Goal: Information Seeking & Learning: Learn about a topic

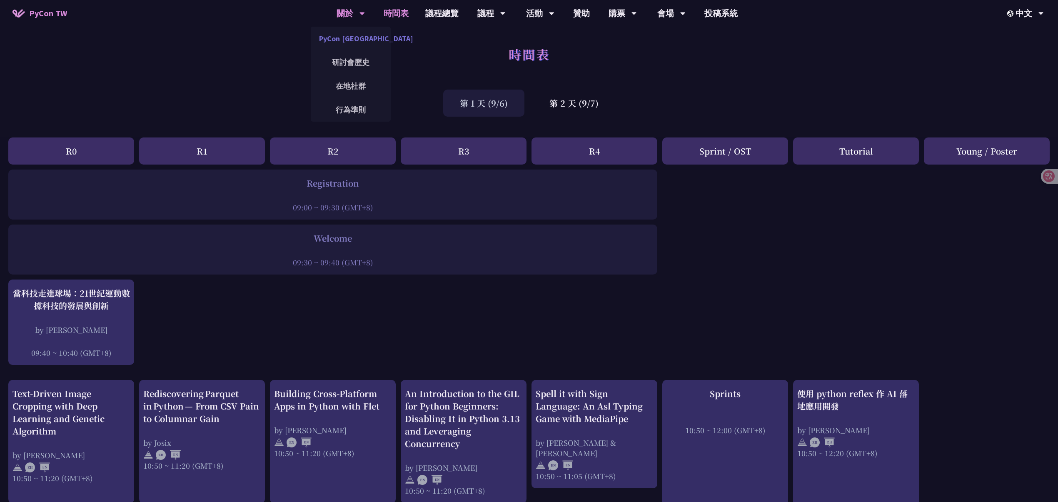
click at [357, 34] on link "PyCon [GEOGRAPHIC_DATA]" at bounding box center [351, 39] width 80 height 20
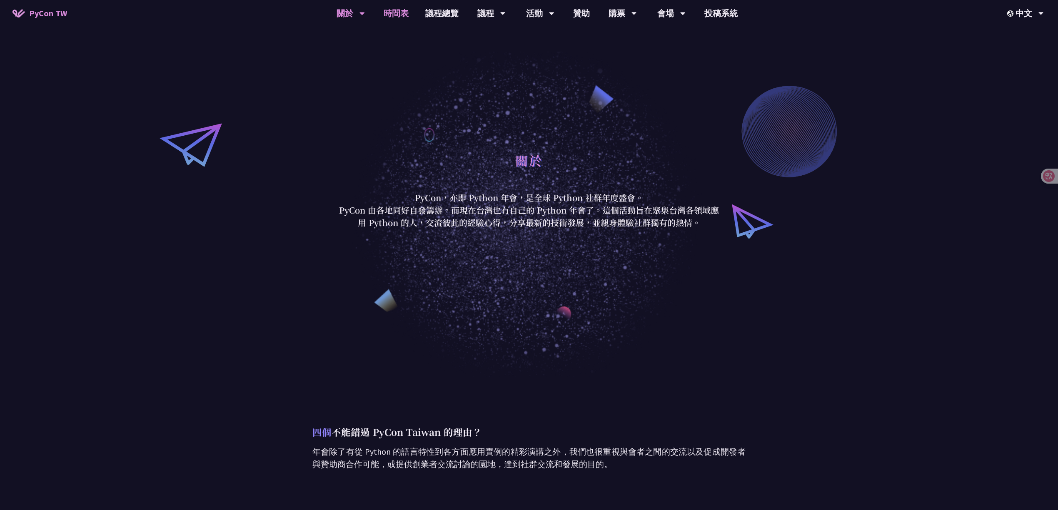
click at [404, 12] on link "時間表" at bounding box center [396, 13] width 42 height 27
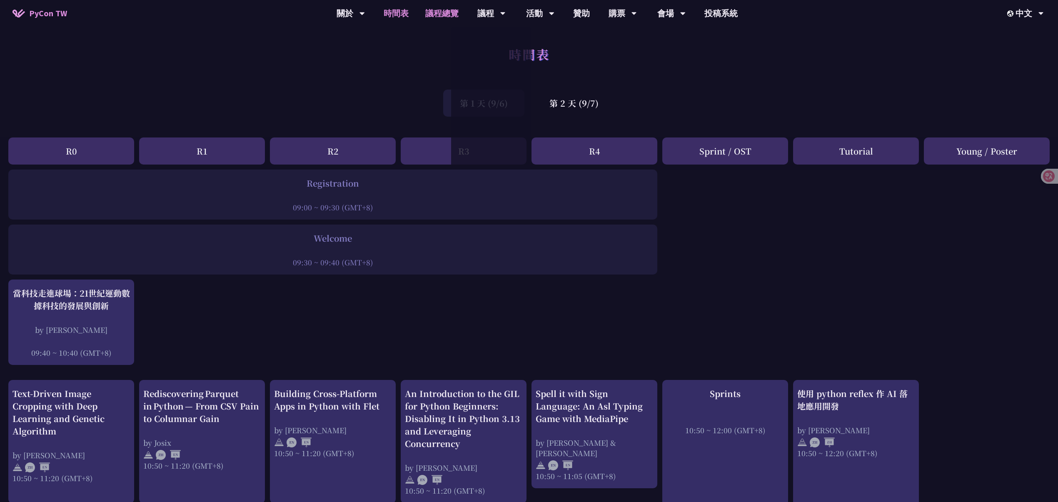
click at [441, 12] on link "議程總覽" at bounding box center [442, 13] width 50 height 27
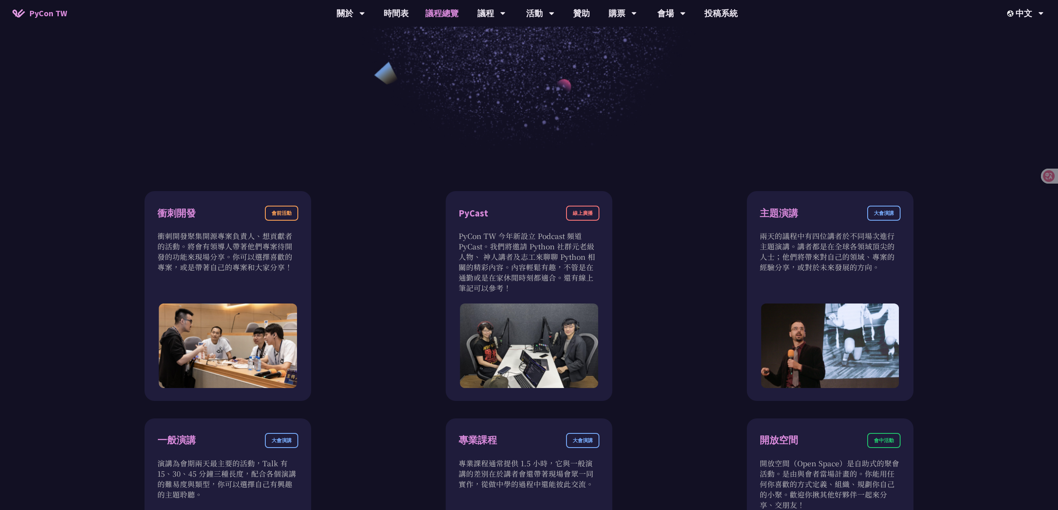
scroll to position [556, 0]
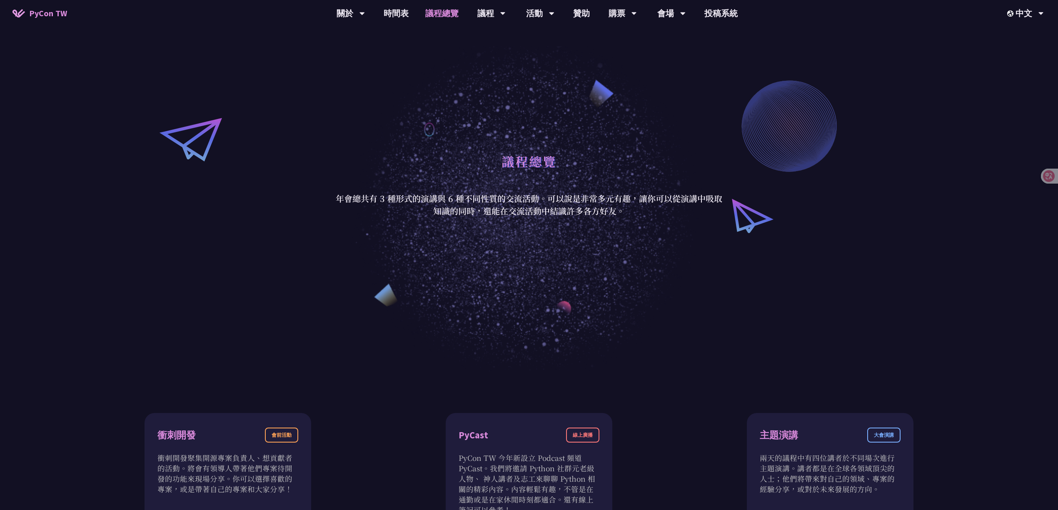
click at [443, 15] on link "議程總覽" at bounding box center [442, 13] width 50 height 27
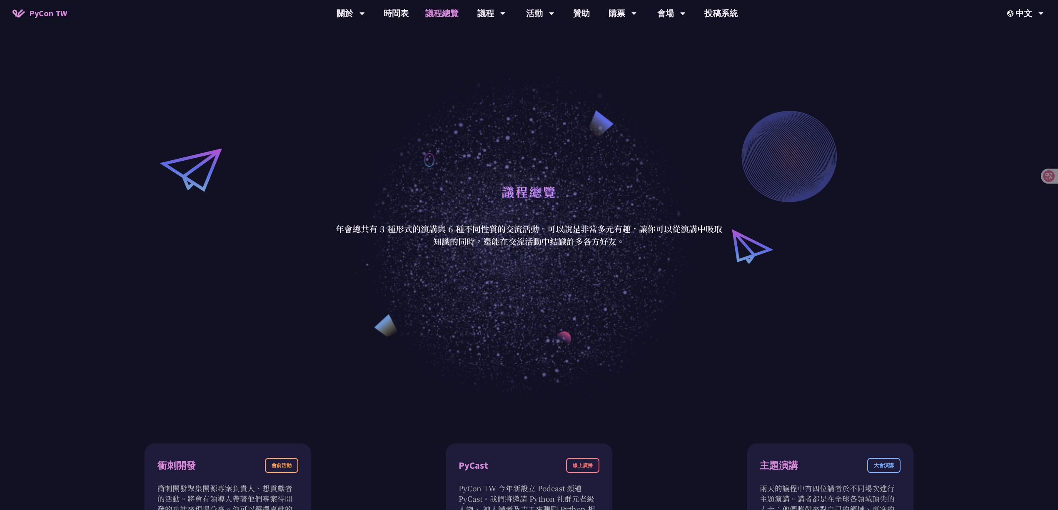
scroll to position [0, 0]
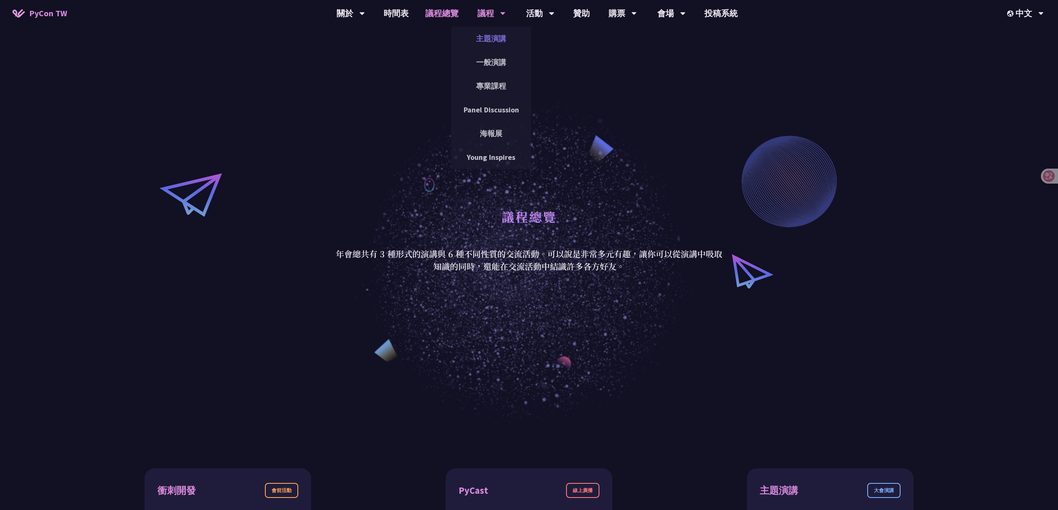
click at [496, 40] on link "主題演講" at bounding box center [491, 39] width 80 height 20
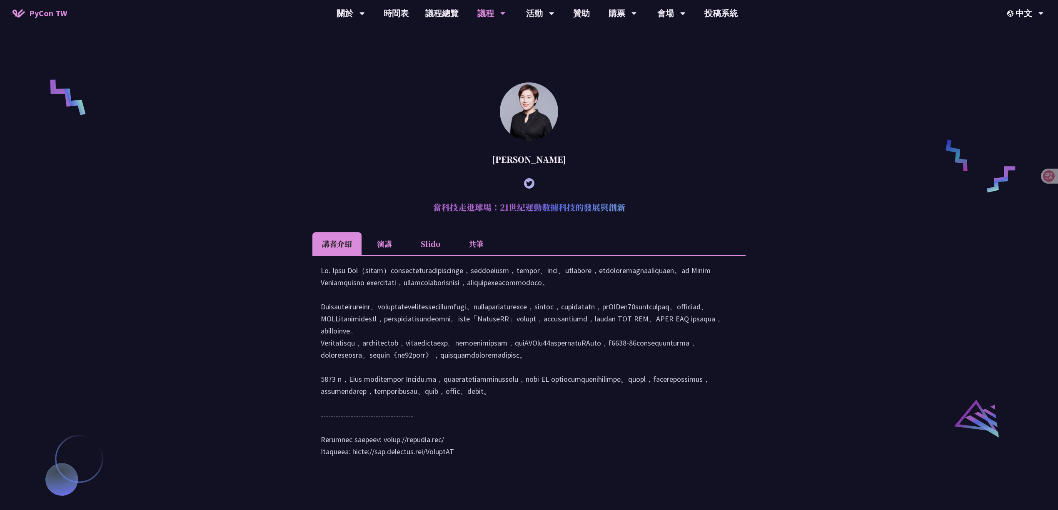
scroll to position [778, 0]
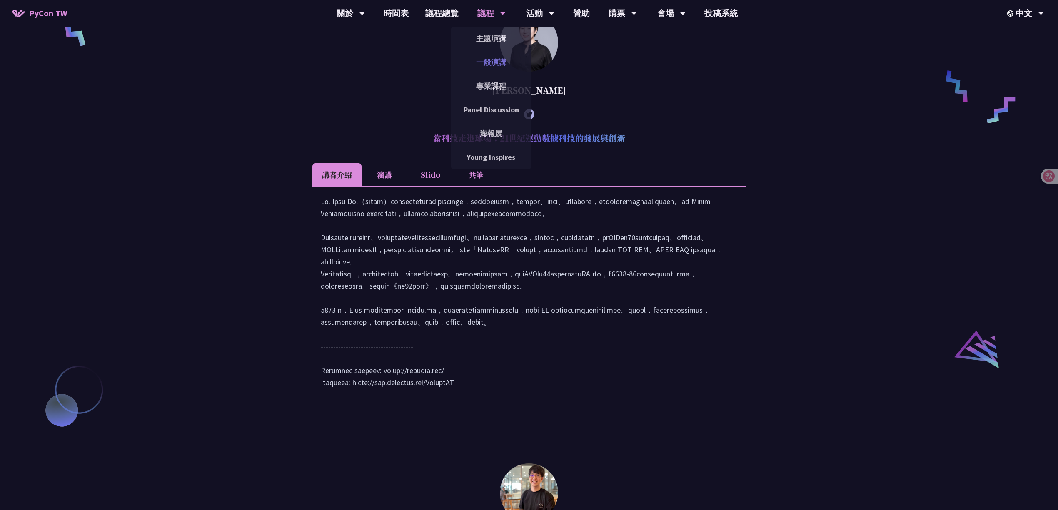
click at [500, 59] on link "一般演講" at bounding box center [491, 63] width 80 height 20
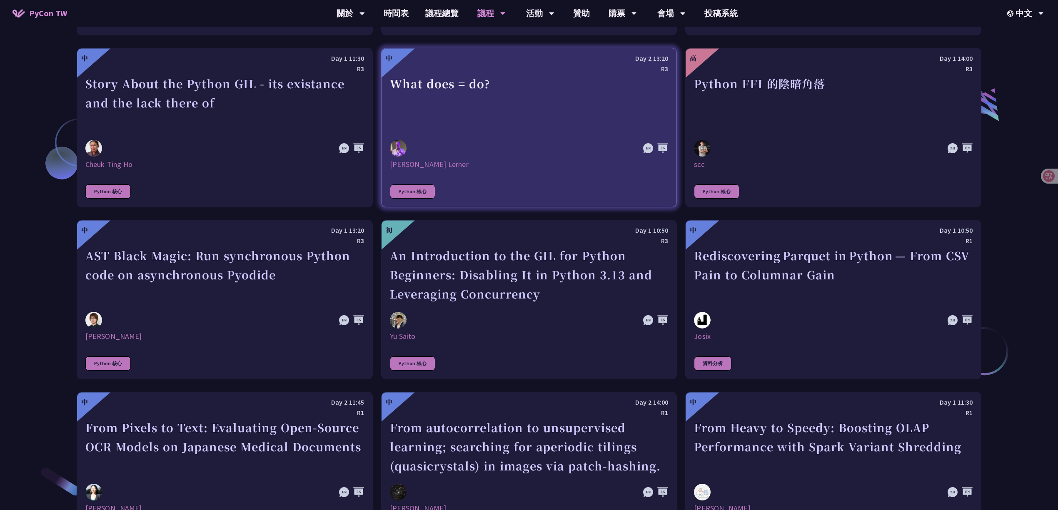
scroll to position [1167, 0]
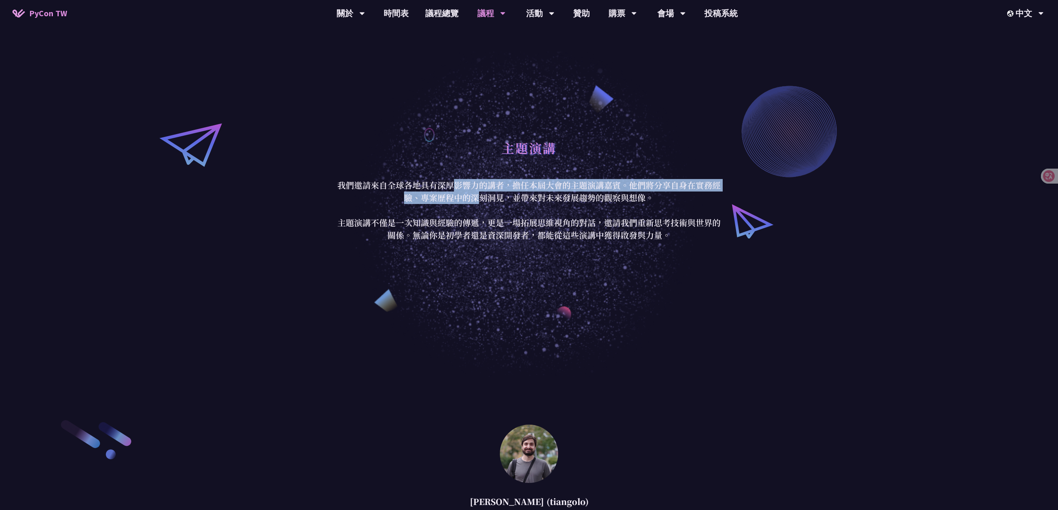
click at [479, 195] on p "我們邀請來自全球各地具有深厚影響力的講者，擔任本屆大會的主題演講嘉賓。他們將分享自身在實務經驗、專案歷程中的深刻洞見，並帶來對未來發展趨勢的觀察與想像。 主題…" at bounding box center [529, 210] width 388 height 63
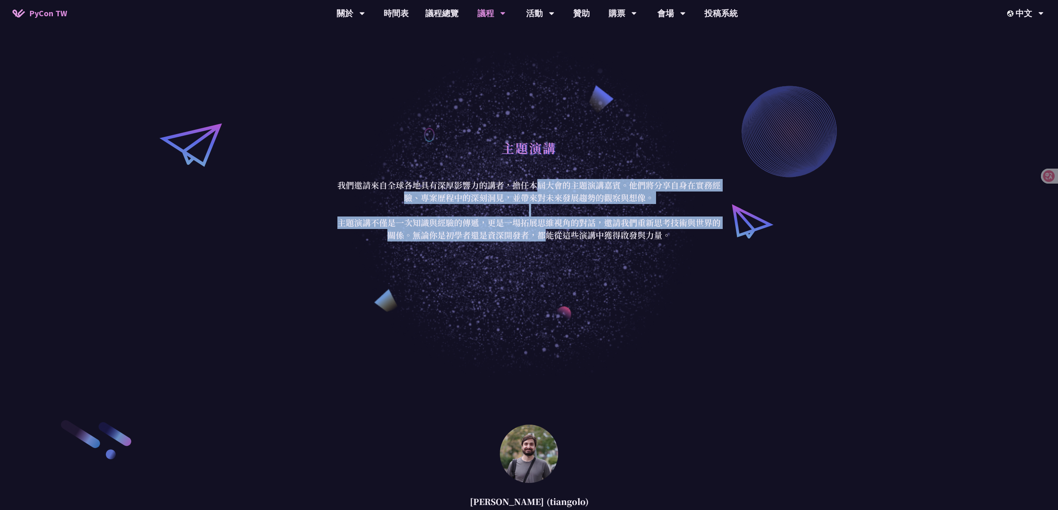
drag, startPoint x: 538, startPoint y: 189, endPoint x: 550, endPoint y: 231, distance: 43.9
click at [550, 231] on p "我們邀請來自全球各地具有深厚影響力的講者，擔任本屆大會的主題演講嘉賓。他們將分享自身在實務經驗、專案歷程中的深刻洞見，並帶來對未來發展趨勢的觀察與想像。 主題…" at bounding box center [529, 210] width 388 height 63
click at [562, 223] on p "我們邀請來自全球各地具有深厚影響力的講者，擔任本屆大會的主題演講嘉賓。他們將分享自身在實務經驗、專案歷程中的深刻洞見，並帶來對未來發展趨勢的觀察與想像。 主題…" at bounding box center [529, 210] width 388 height 63
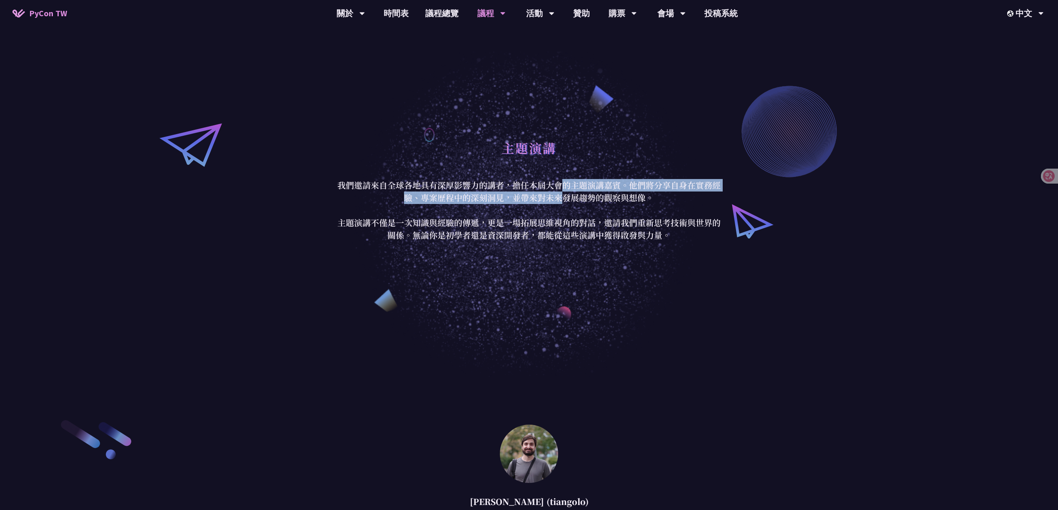
drag, startPoint x: 559, startPoint y: 187, endPoint x: 559, endPoint y: 200, distance: 13.8
click at [559, 200] on p "我們邀請來自全球各地具有深厚影響力的講者，擔任本屆大會的主題演講嘉賓。他們將分享自身在實務經驗、專案歷程中的深刻洞見，並帶來對未來發展趨勢的觀察與想像。 主題…" at bounding box center [529, 210] width 388 height 63
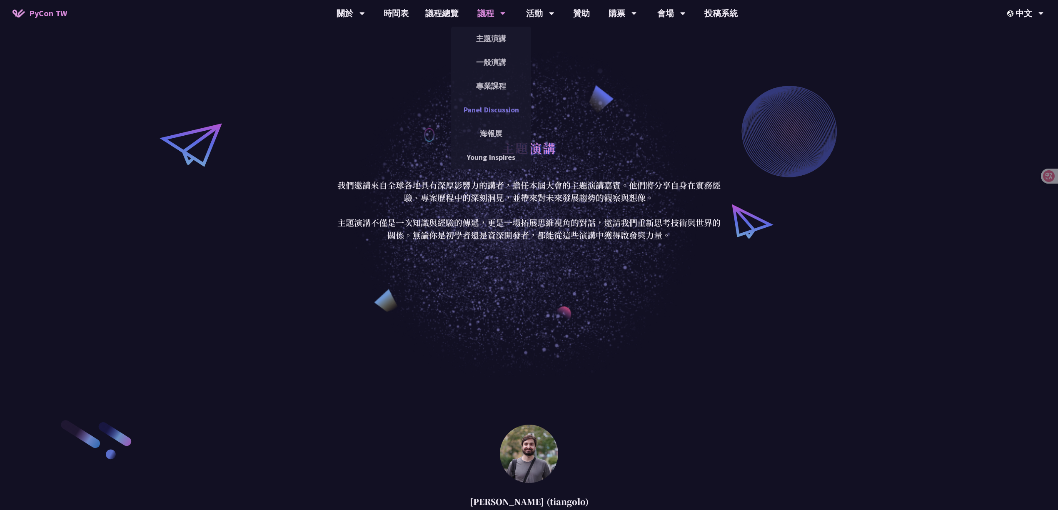
click at [500, 109] on link "Panel Discussion" at bounding box center [491, 110] width 80 height 20
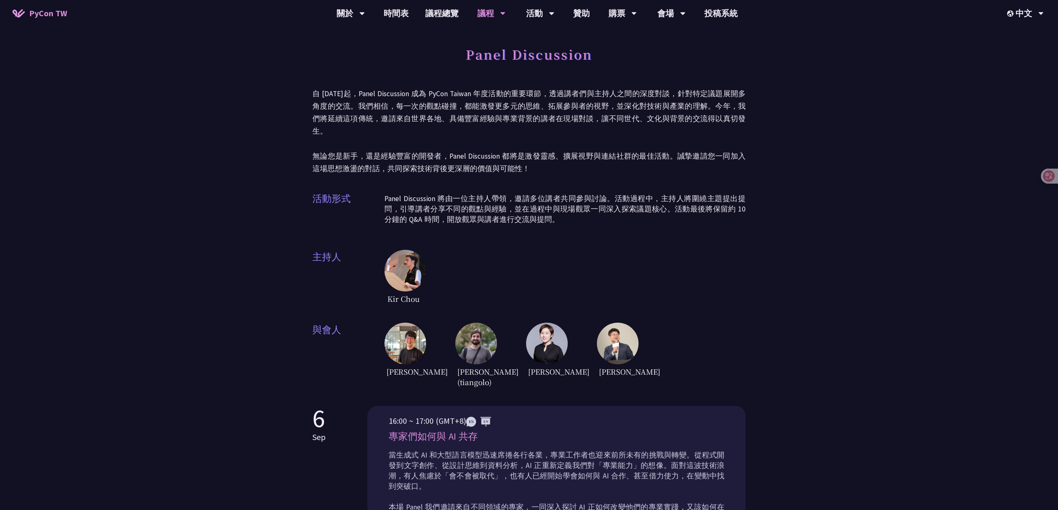
click at [531, 63] on h1 "Panel Discussion" at bounding box center [529, 54] width 127 height 25
copy div "Panel Discussion"
click at [517, 108] on p "自 2023 年起，Panel Discussion 成為 PyCon Taiwan 年度活動的重要環節，透過講者們與主持人之間的深度對談，針對特定議題展開多…" at bounding box center [529, 132] width 433 height 88
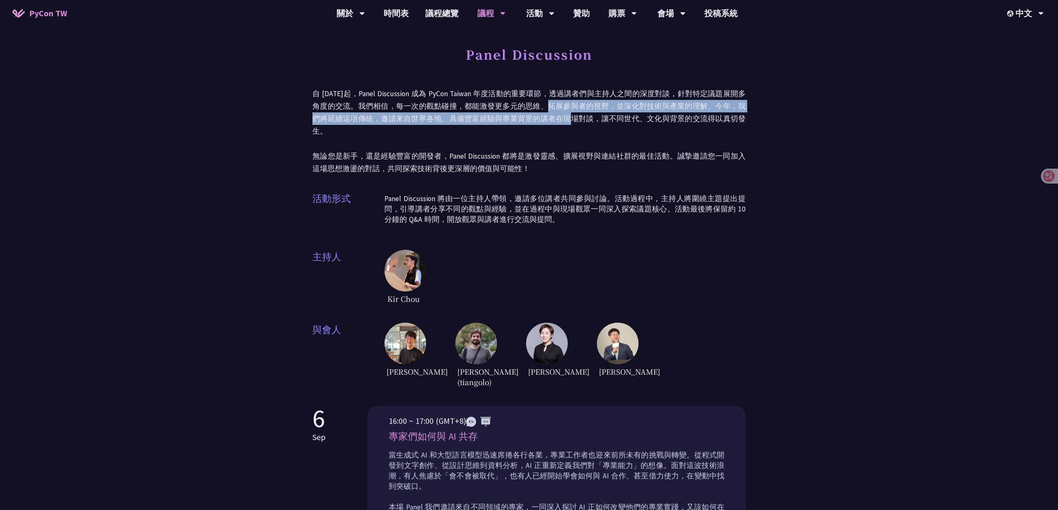
click at [537, 116] on p "自 2023 年起，Panel Discussion 成為 PyCon Taiwan 年度活動的重要環節，透過講者們與主持人之間的深度對談，針對特定議題展開多…" at bounding box center [529, 132] width 433 height 88
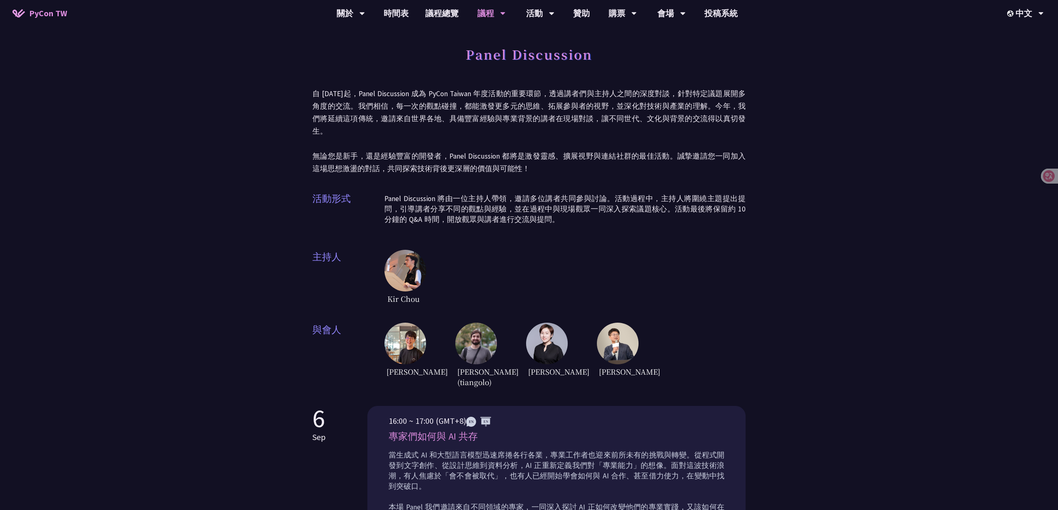
click at [573, 121] on p "自 2023 年起，Panel Discussion 成為 PyCon Taiwan 年度活動的重要環節，透過講者們與主持人之間的深度對談，針對特定議題展開多…" at bounding box center [529, 132] width 433 height 88
drag, startPoint x: 529, startPoint y: 120, endPoint x: 556, endPoint y: 119, distance: 26.7
click at [556, 119] on p "自 2023 年起，Panel Discussion 成為 PyCon Taiwan 年度活動的重要環節，透過講者們與主持人之間的深度對談，針對特定議題展開多…" at bounding box center [529, 132] width 433 height 88
drag, startPoint x: 559, startPoint y: 119, endPoint x: 532, endPoint y: 119, distance: 27.5
click at [532, 119] on p "自 2023 年起，Panel Discussion 成為 PyCon Taiwan 年度活動的重要環節，透過講者們與主持人之間的深度對談，針對特定議題展開多…" at bounding box center [529, 132] width 433 height 88
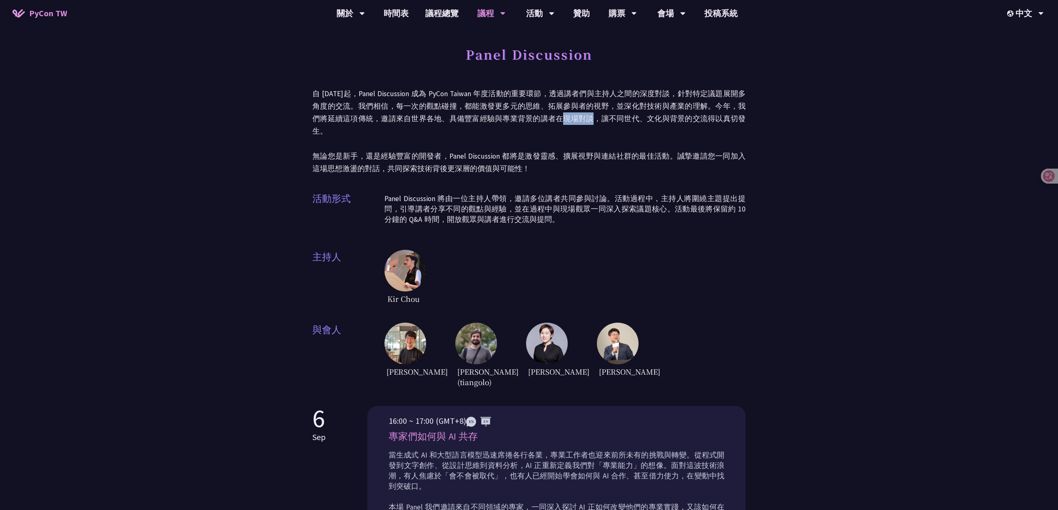
copy p "現場對談"
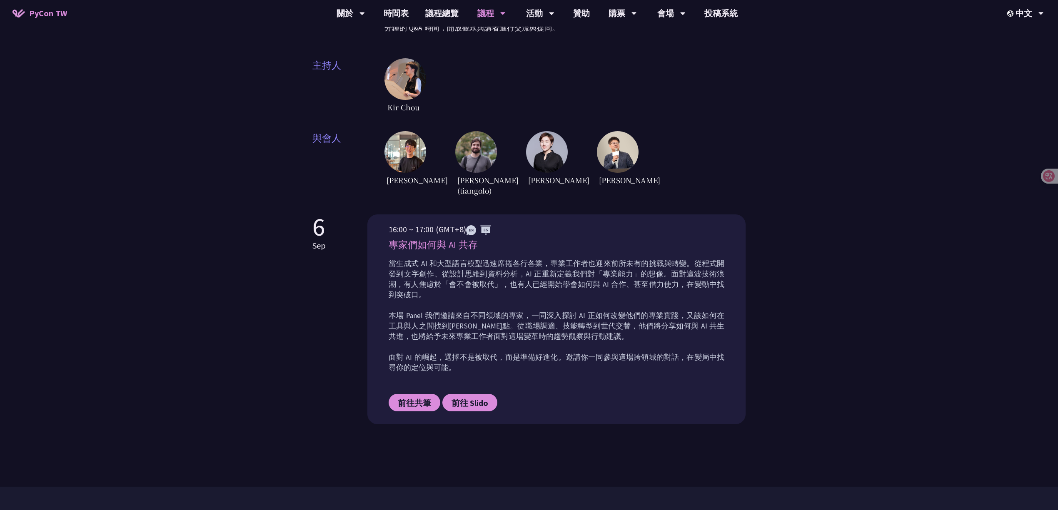
scroll to position [167, 0]
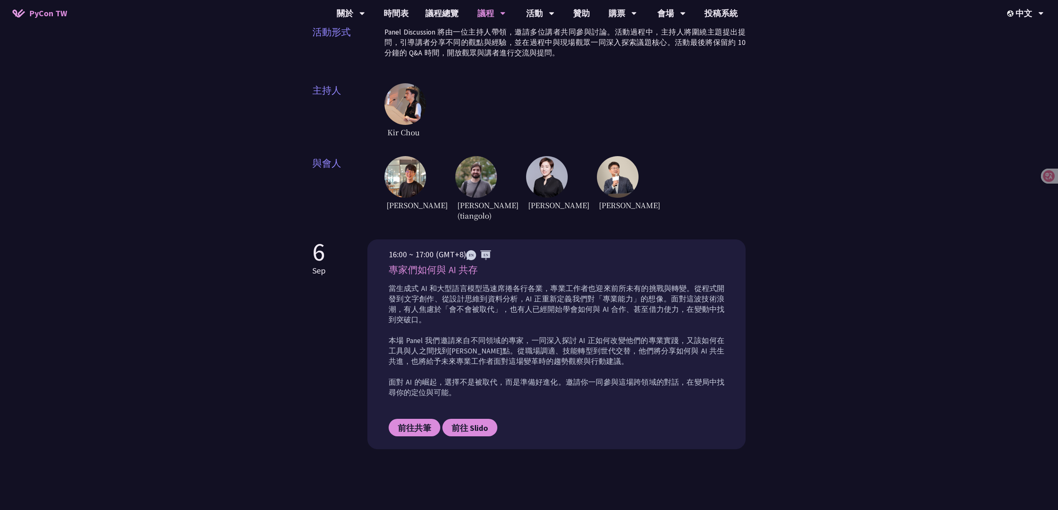
drag, startPoint x: 480, startPoint y: 267, endPoint x: 389, endPoint y: 266, distance: 91.3
click at [389, 266] on p "專家們如何與 AI 共存" at bounding box center [557, 270] width 336 height 15
copy p "專家們如何與 AI 共存"
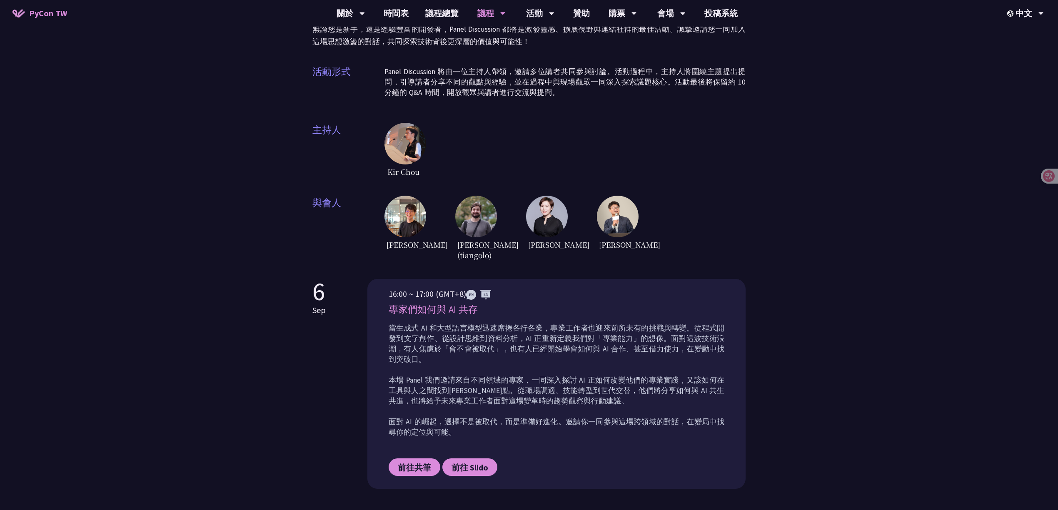
scroll to position [0, 0]
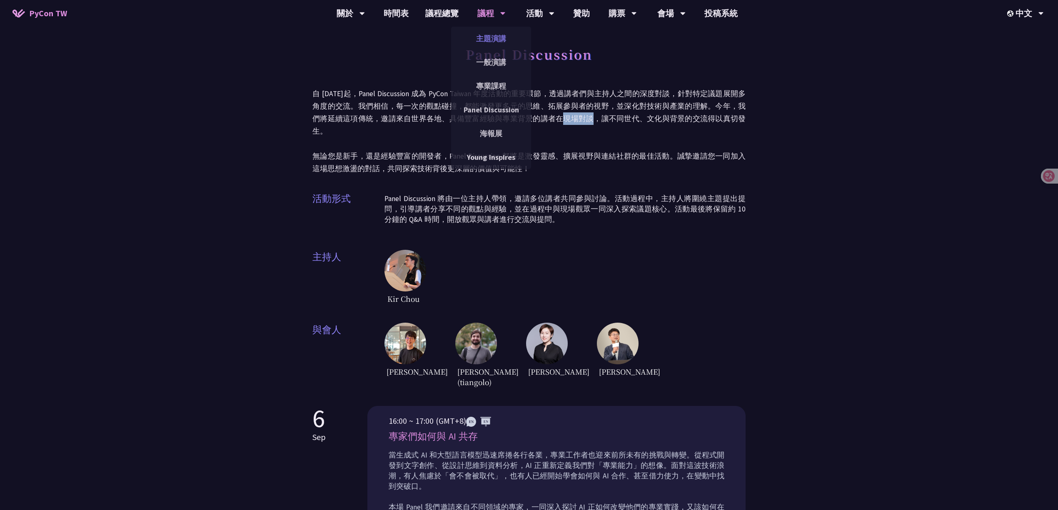
click at [490, 36] on link "主題演講" at bounding box center [491, 39] width 80 height 20
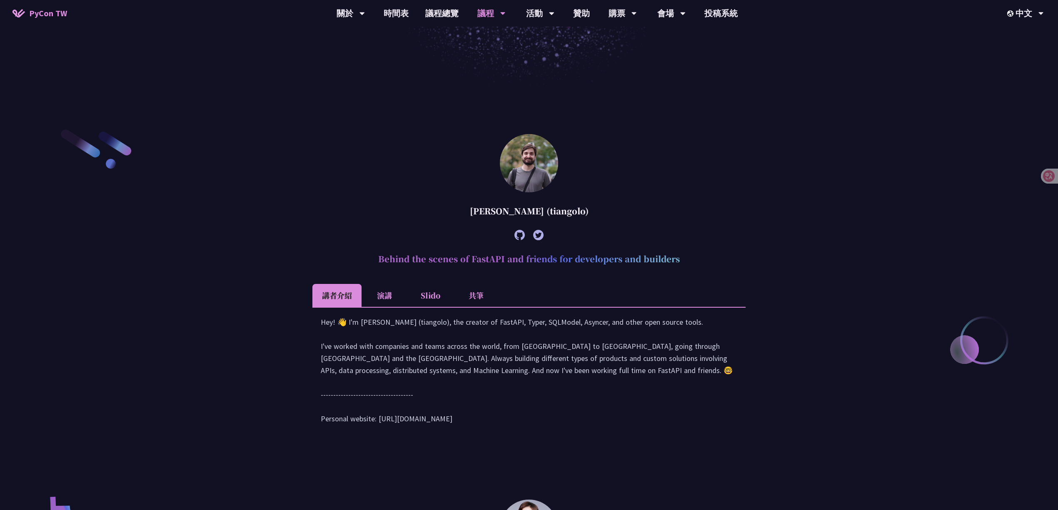
scroll to position [278, 0]
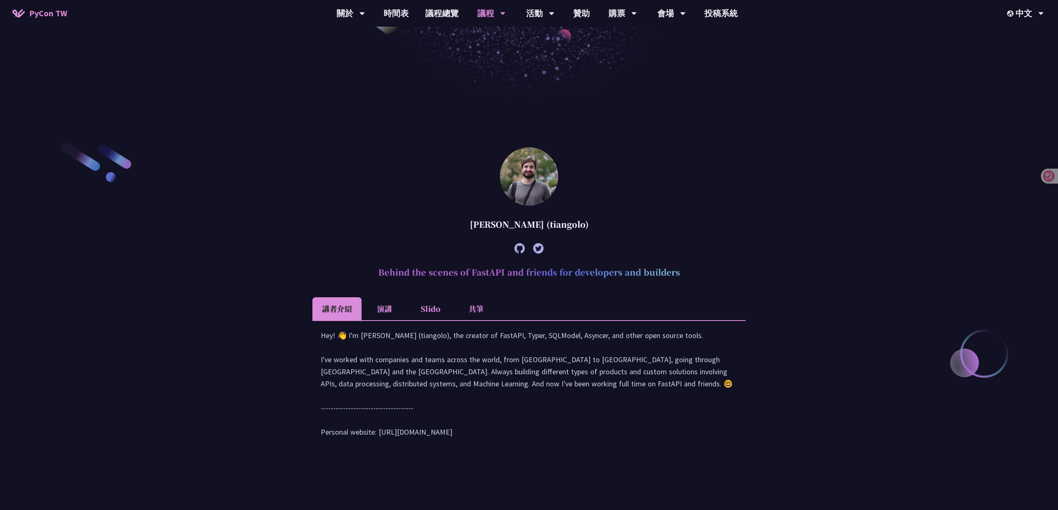
click at [553, 266] on h2 "Behind the scenes of FastAPI and friends for developers and builders" at bounding box center [529, 272] width 433 height 25
copy article "Behind the scenes of FastAPI and friends for developers and builders"
click at [494, 273] on h2 "Behind the scenes of FastAPI and friends for developers and builders" at bounding box center [529, 272] width 433 height 25
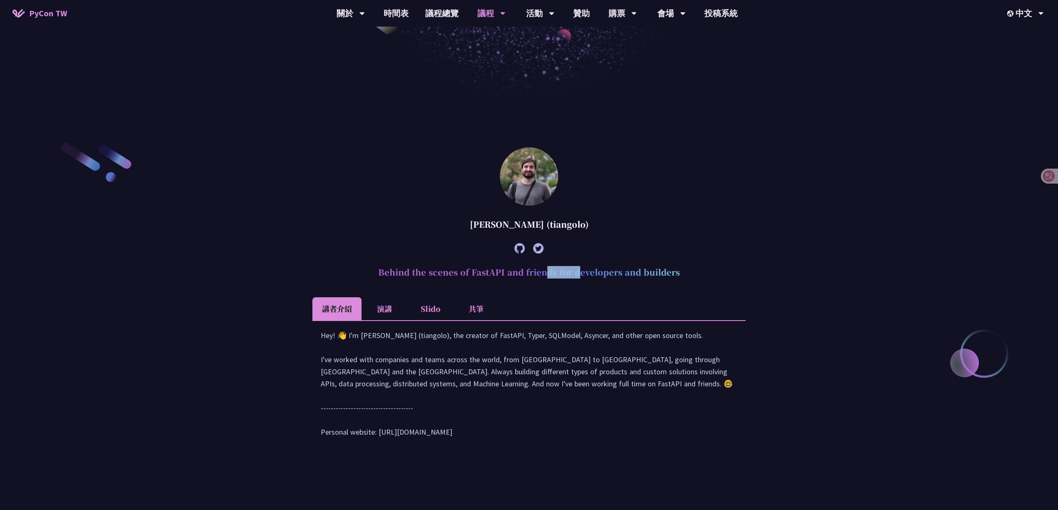
click at [494, 273] on h2 "Behind the scenes of FastAPI and friends for developers and builders" at bounding box center [529, 272] width 433 height 25
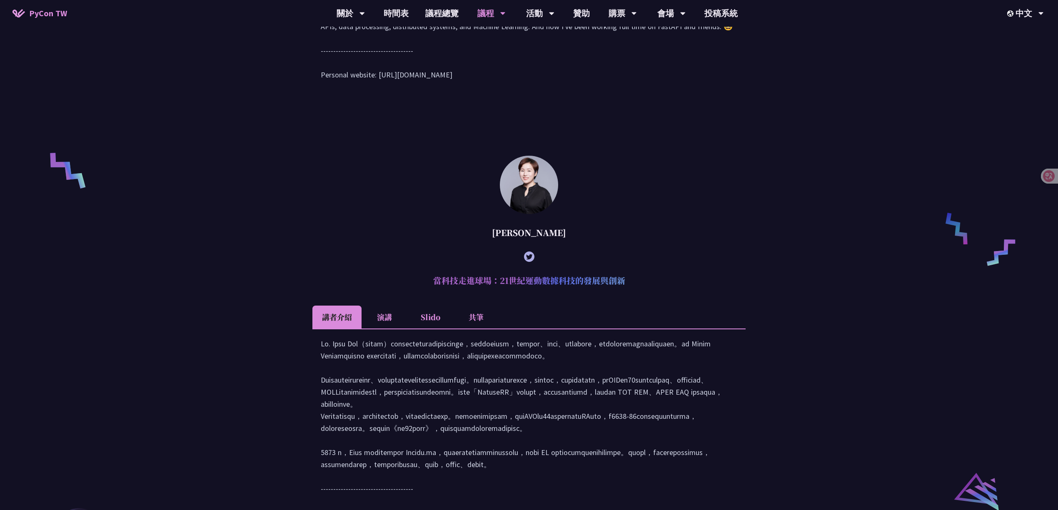
scroll to position [667, 0]
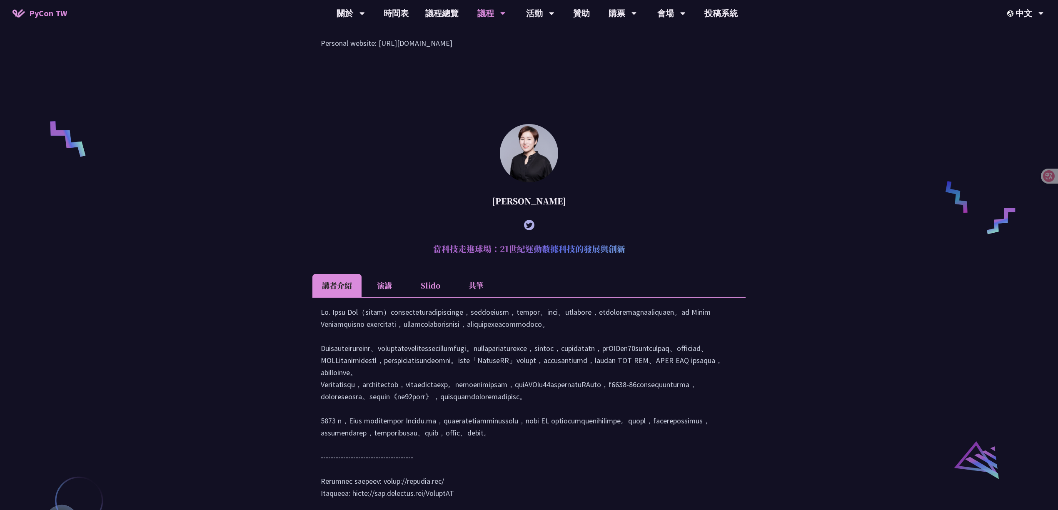
click at [493, 259] on h2 "當科技走進球場：21世紀運動數據科技的發展與創新" at bounding box center [529, 249] width 433 height 25
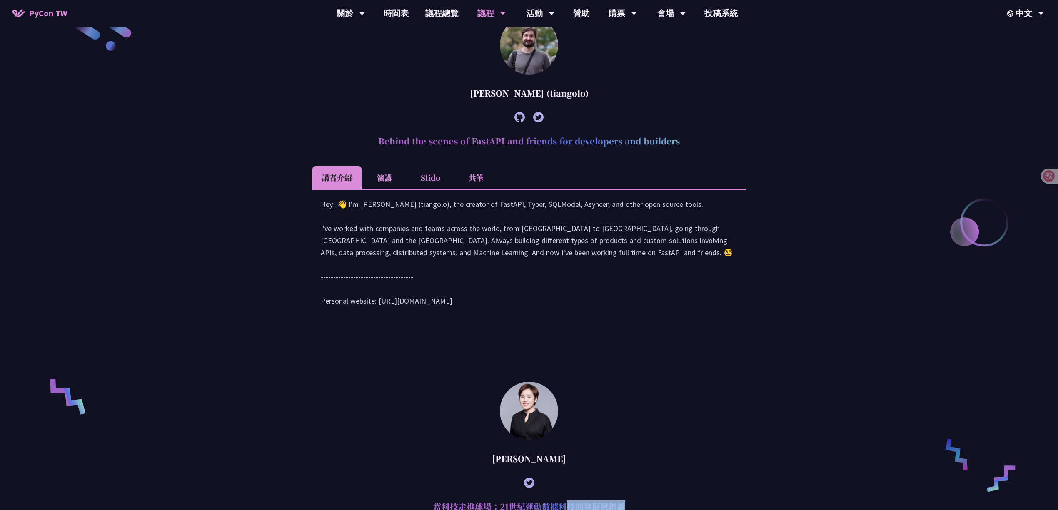
scroll to position [333, 0]
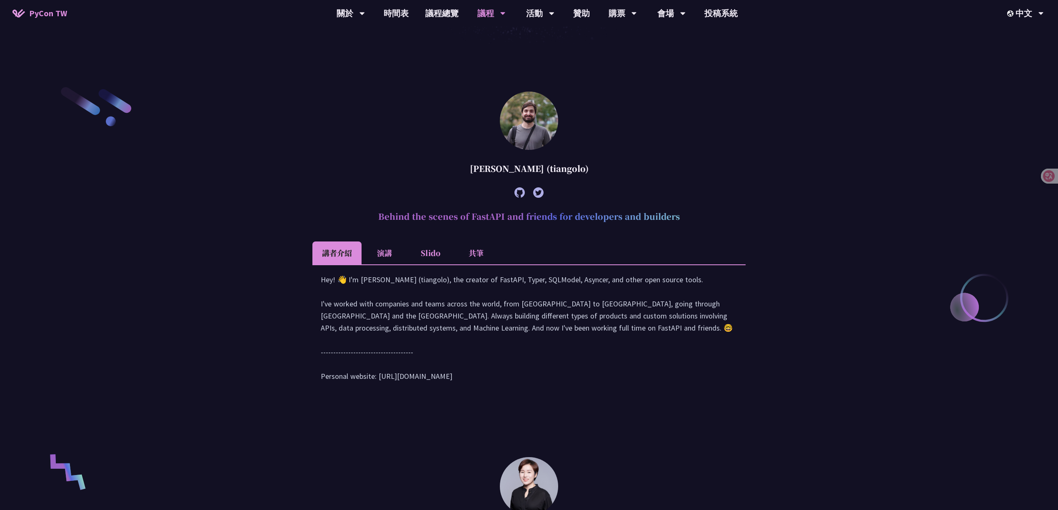
click at [522, 220] on h2 "Behind the scenes of FastAPI and friends for developers and builders" at bounding box center [529, 216] width 433 height 25
copy article "Behind the scenes of FastAPI and friends for developers and builders"
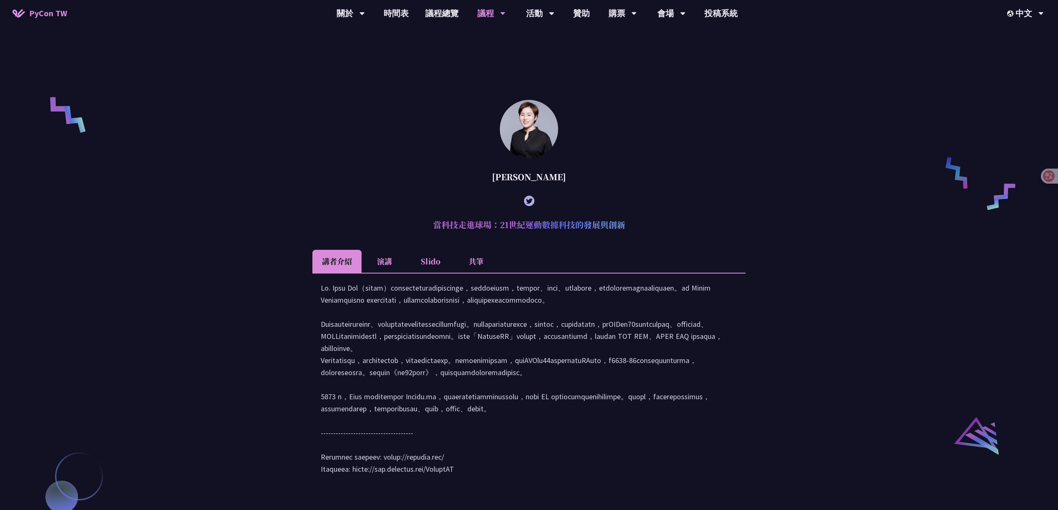
scroll to position [722, 0]
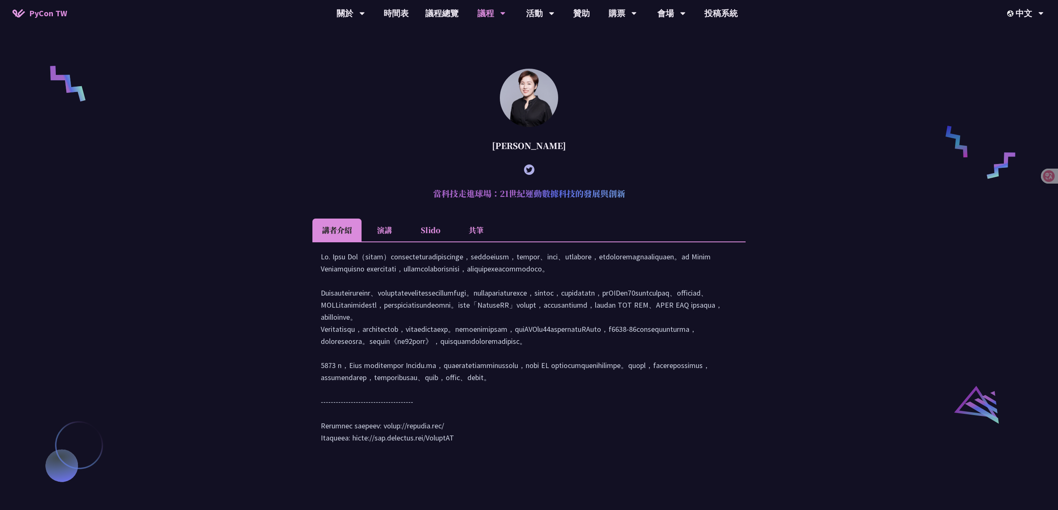
click at [537, 206] on h2 "當科技走進球場：21世紀運動數據科技的發展與創新" at bounding box center [529, 193] width 433 height 25
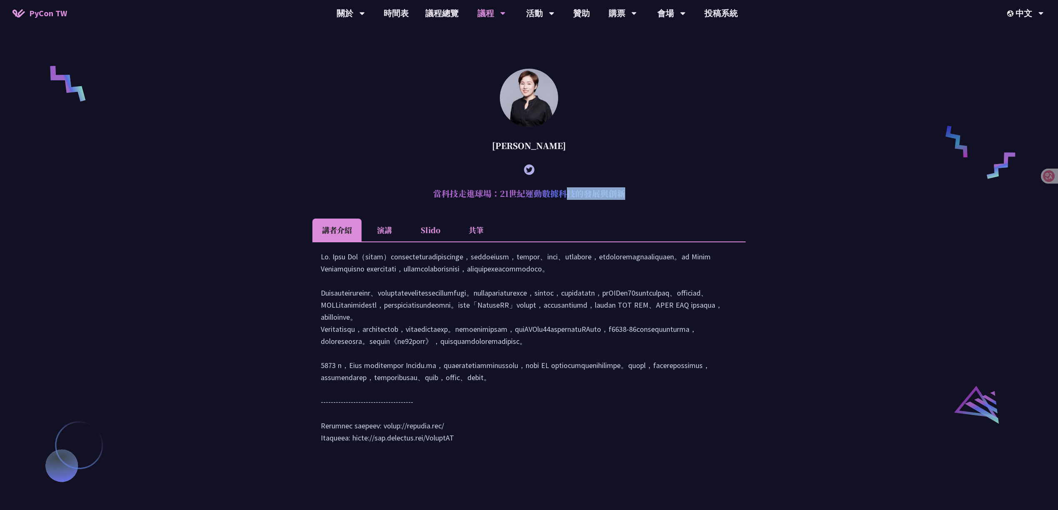
click at [537, 206] on h2 "當科技走進球場：21世紀運動數據科技的發展與創新" at bounding box center [529, 193] width 433 height 25
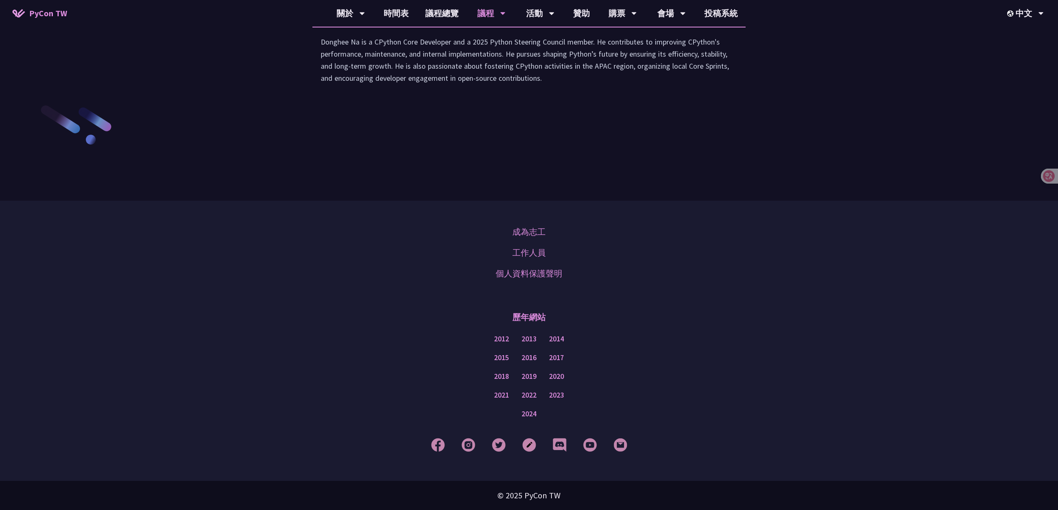
scroll to position [1083, 0]
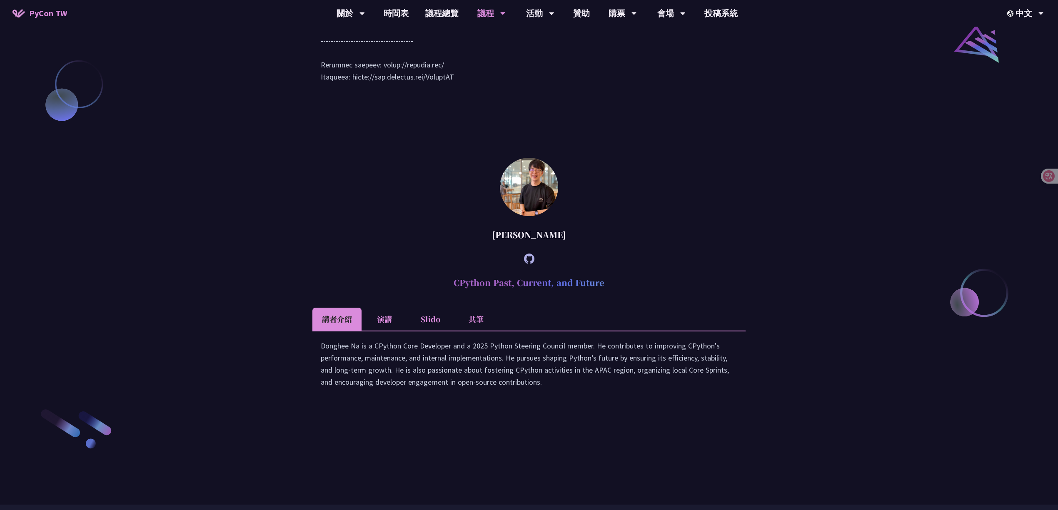
click at [551, 295] on h2 "CPython Past, Current, and Future" at bounding box center [529, 282] width 433 height 25
copy article "CPython Past, Current, and Future"
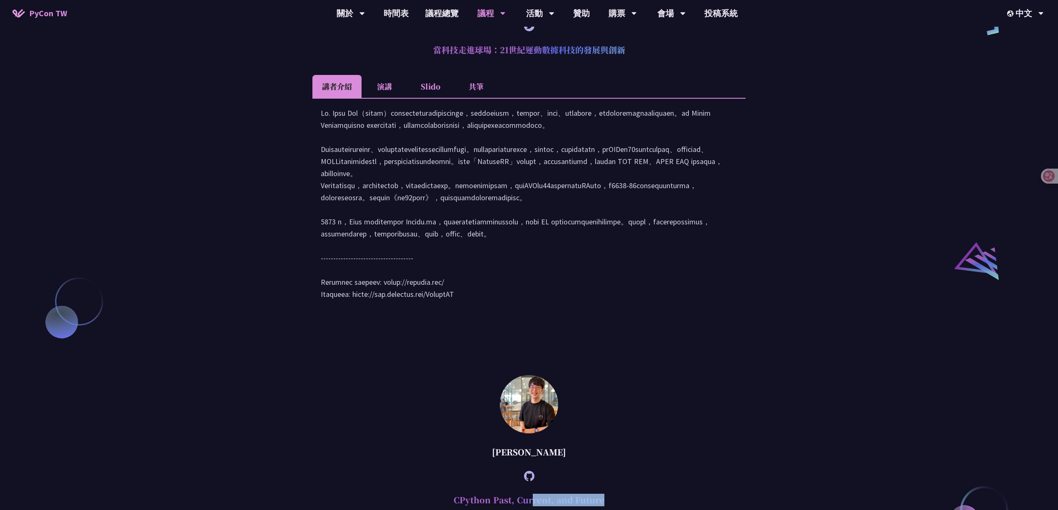
scroll to position [694, 0]
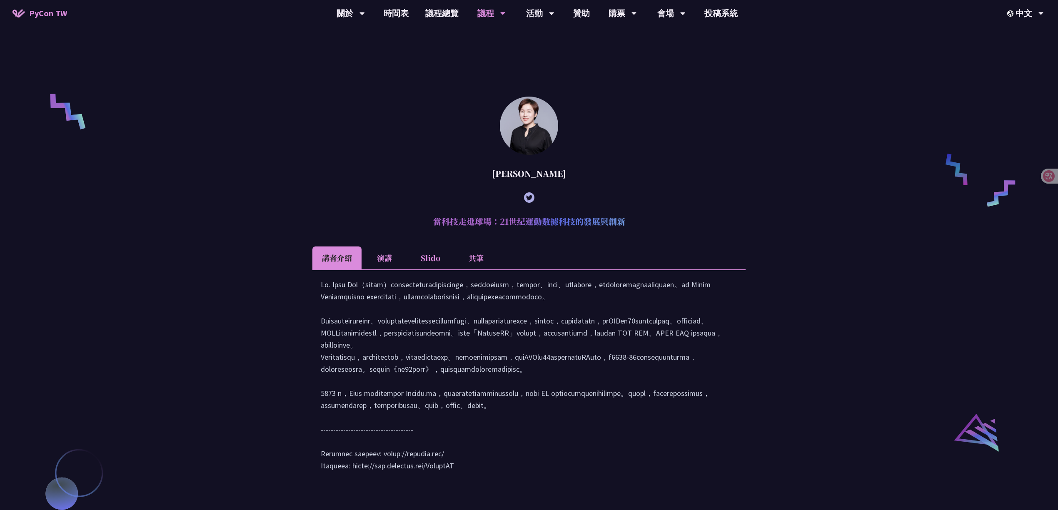
drag, startPoint x: 552, startPoint y: 185, endPoint x: 514, endPoint y: 183, distance: 38.0
click at [514, 183] on div "林滿新" at bounding box center [529, 173] width 433 height 25
copy div "林滿新"
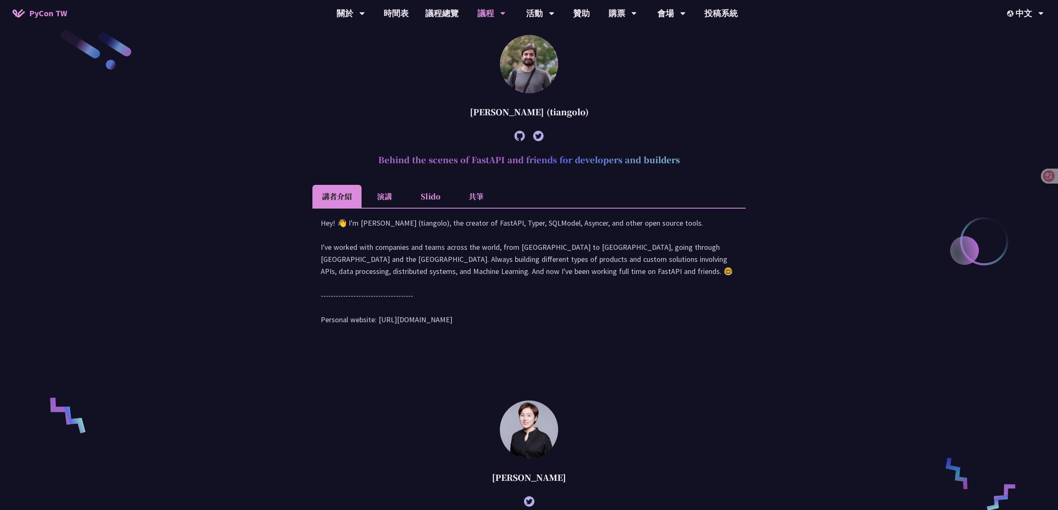
scroll to position [305, 0]
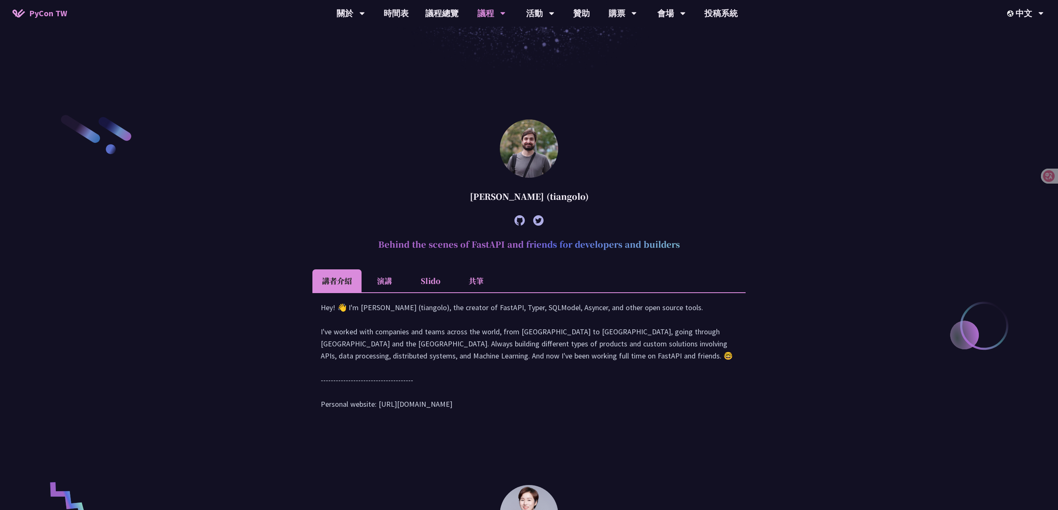
click at [562, 195] on div "Sebastián Ramírez (tiangolo)" at bounding box center [529, 196] width 433 height 25
copy div "tiangolo"
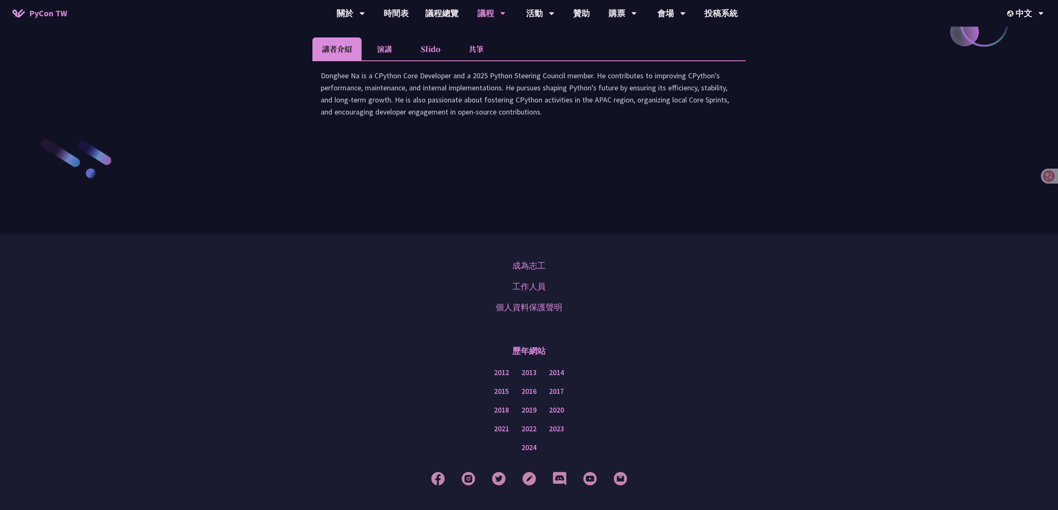
scroll to position [1194, 0]
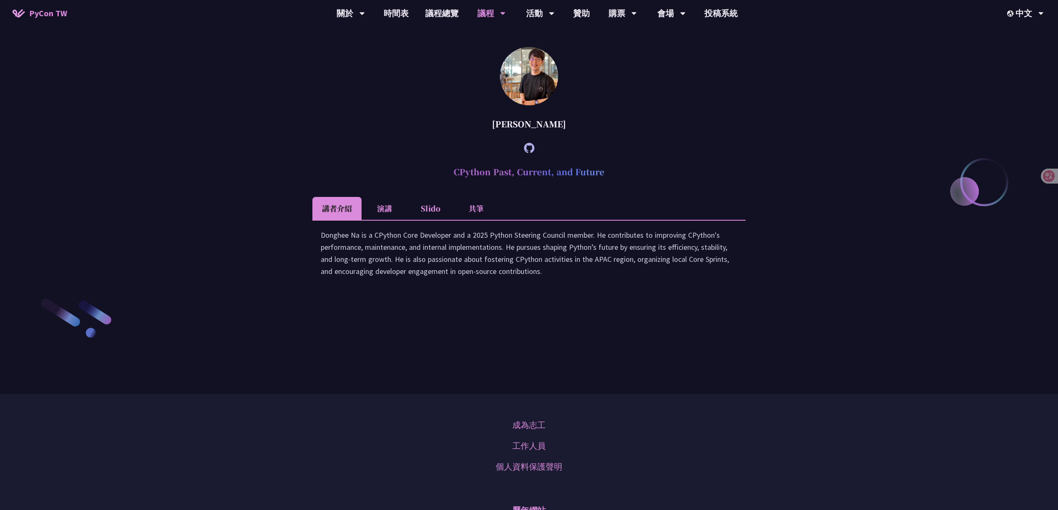
drag, startPoint x: 498, startPoint y: 198, endPoint x: 555, endPoint y: 193, distance: 56.9
click at [554, 137] on div "Donghee Na" at bounding box center [529, 124] width 433 height 25
copy div "Donghee Na"
click at [673, 133] on article "Donghee Na CPython Past, Current, and Future 講者介紹 演講 Slido 共筆 Donghee Na is a C…" at bounding box center [529, 170] width 433 height 247
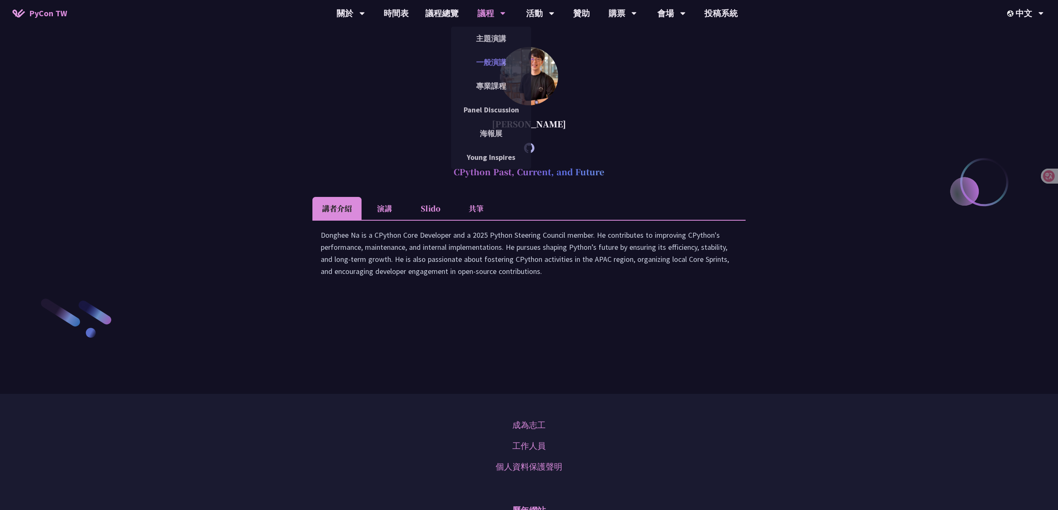
click at [494, 61] on link "一般演講" at bounding box center [491, 63] width 80 height 20
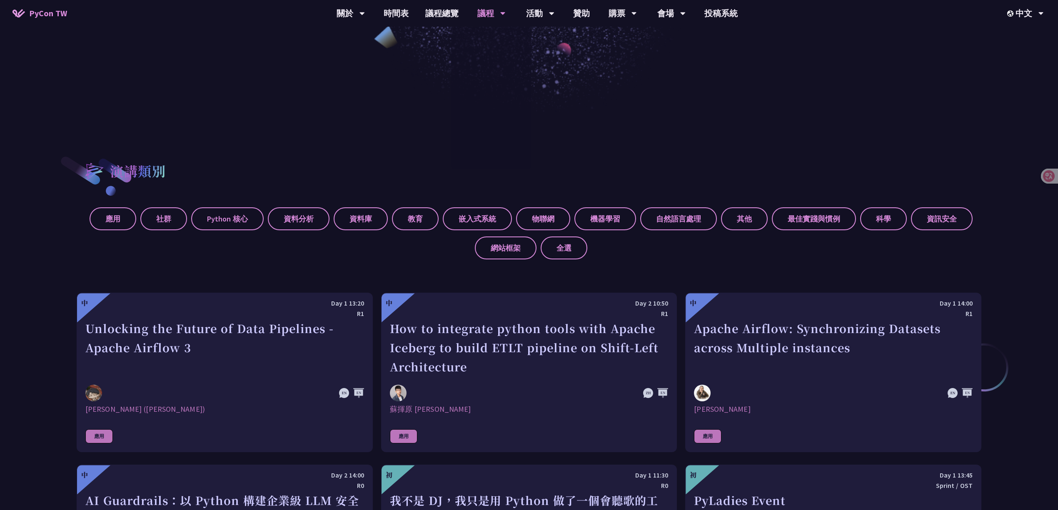
scroll to position [333, 0]
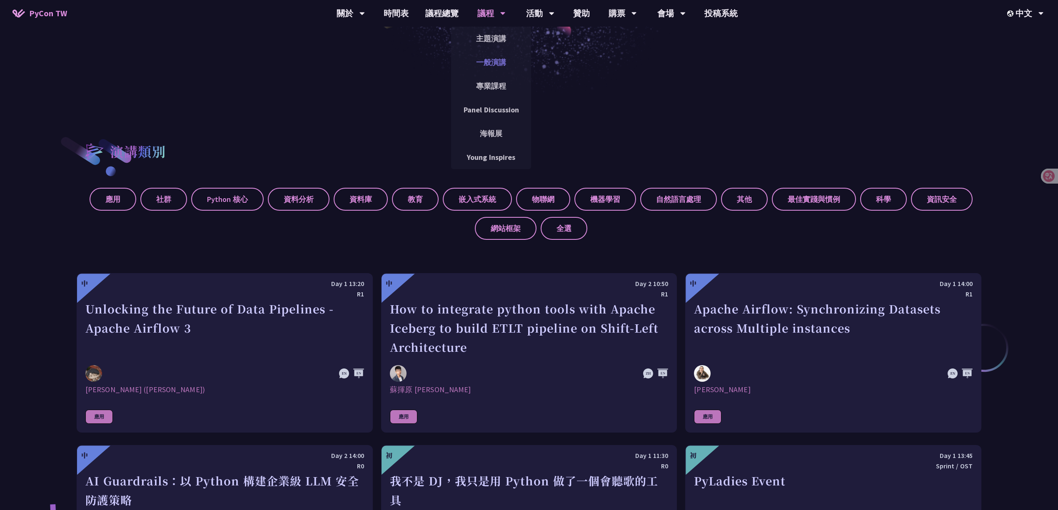
click at [488, 59] on link "一般演講" at bounding box center [491, 63] width 80 height 20
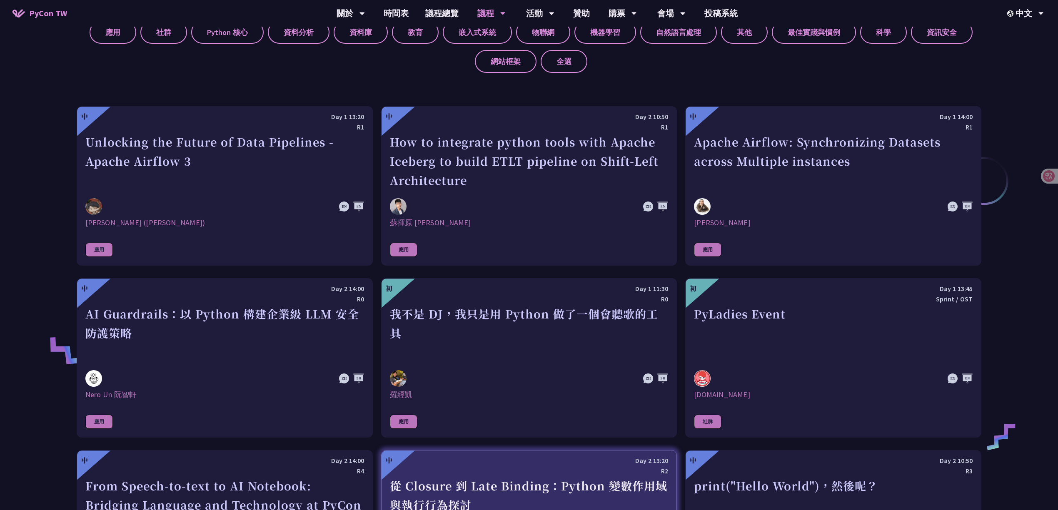
scroll to position [889, 0]
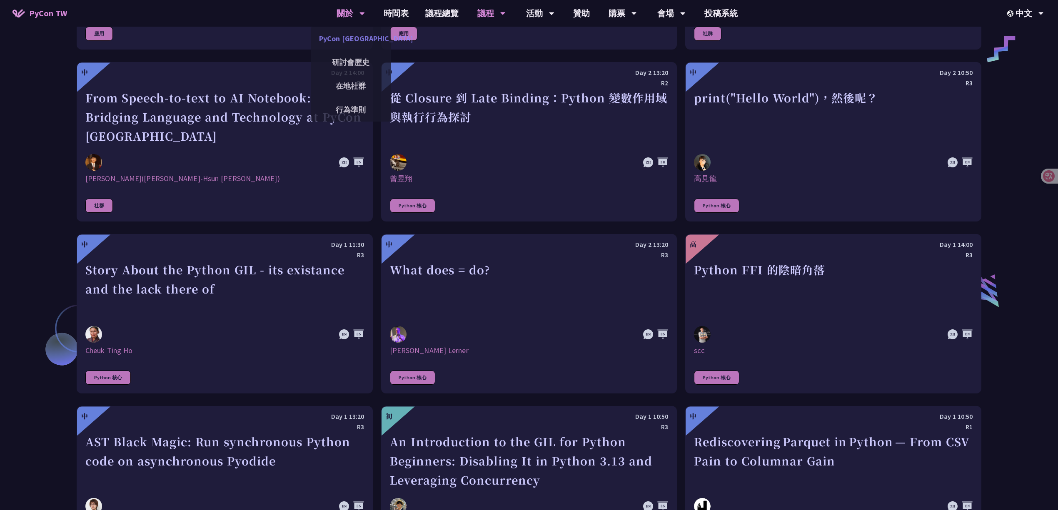
click at [345, 32] on link "PyCon [GEOGRAPHIC_DATA]" at bounding box center [351, 39] width 80 height 20
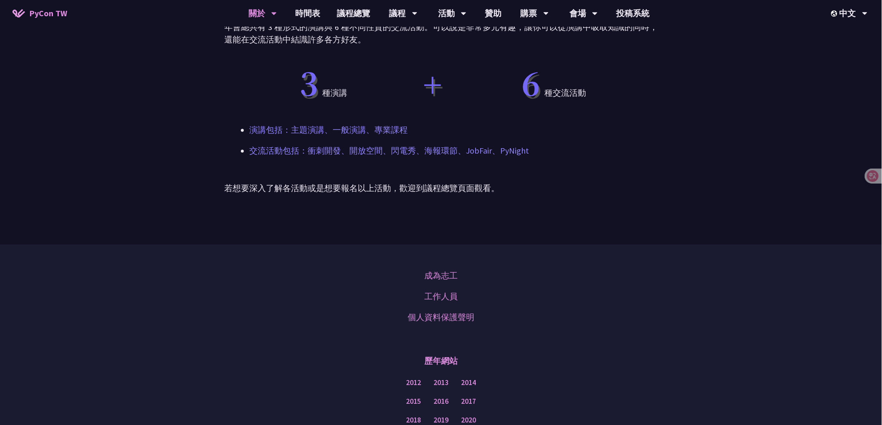
scroll to position [399, 0]
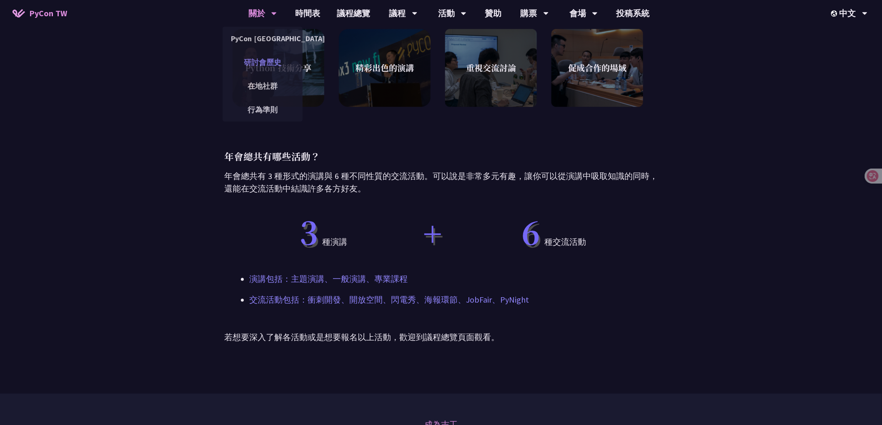
click at [266, 59] on link "研討會歷史" at bounding box center [263, 63] width 80 height 20
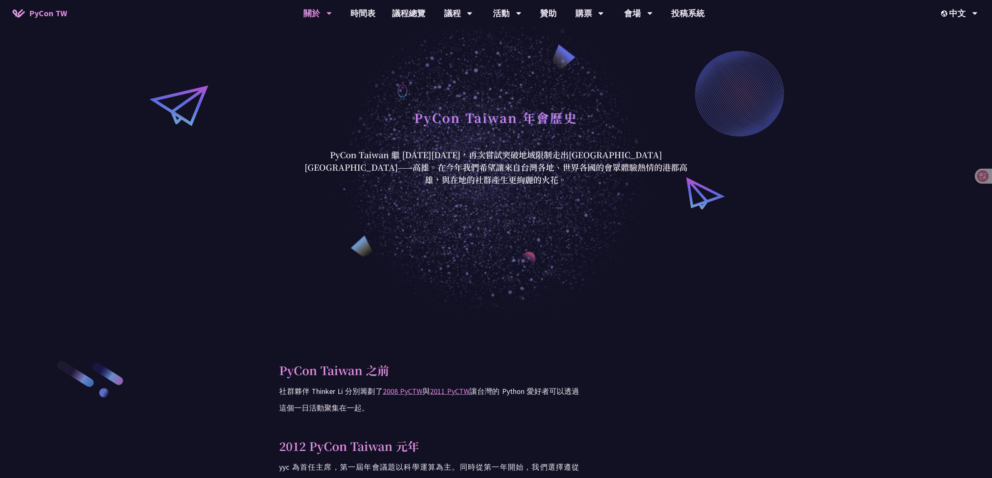
scroll to position [59, 0]
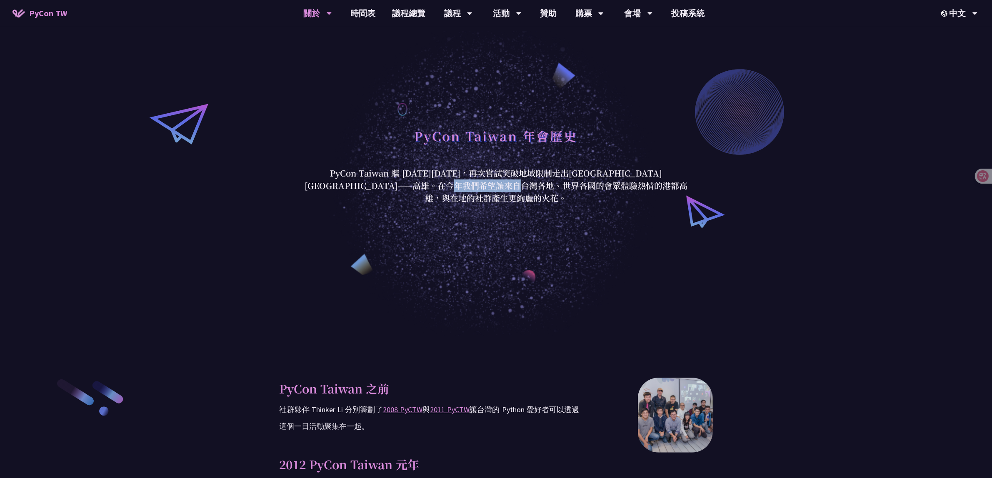
drag, startPoint x: 445, startPoint y: 195, endPoint x: 508, endPoint y: 221, distance: 68.3
click at [508, 221] on div "PyCon Taiwan 年會歷史 PyCon Taiwan 繼 2020 年後，再次嘗試突破地域限制走出台北前進南台灣——高雄。在今年我們希望讓來自台灣各地…" at bounding box center [496, 163] width 992 height 345
drag, startPoint x: 526, startPoint y: 182, endPoint x: 581, endPoint y: 224, distance: 69.6
click at [581, 220] on div "PyCon Taiwan 年會歷史 PyCon Taiwan 繼 2020 年後，再次嘗試突破地域限制走出台北前進南台灣——高雄。在今年我們希望讓來自台灣各地…" at bounding box center [496, 163] width 992 height 345
click at [633, 242] on div "PyCon Taiwan 年會歷史 PyCon Taiwan 繼 2020 年後，再次嘗試突破地域限制走出台北前進南台灣——高雄。在今年我們希望讓來自台灣各地…" at bounding box center [496, 163] width 992 height 345
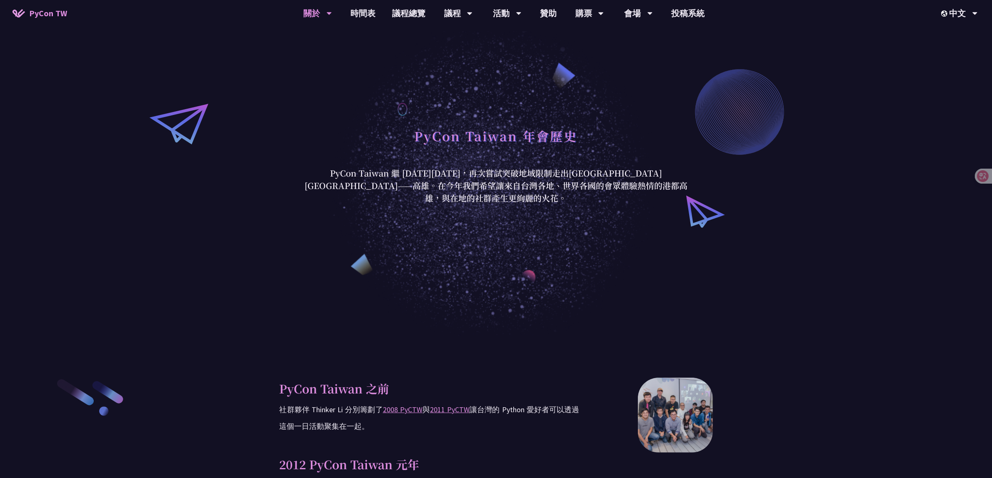
drag, startPoint x: 615, startPoint y: 257, endPoint x: 528, endPoint y: 186, distance: 112.6
click at [528, 186] on p "PyCon Taiwan 繼 2020 年後，再次嘗試突破地域限制走出台北前進南台灣——高雄。在今年我們希望讓來自台灣各地、世界各國的會眾體驗熱情的港都高雄，…" at bounding box center [497, 186] width 388 height 38
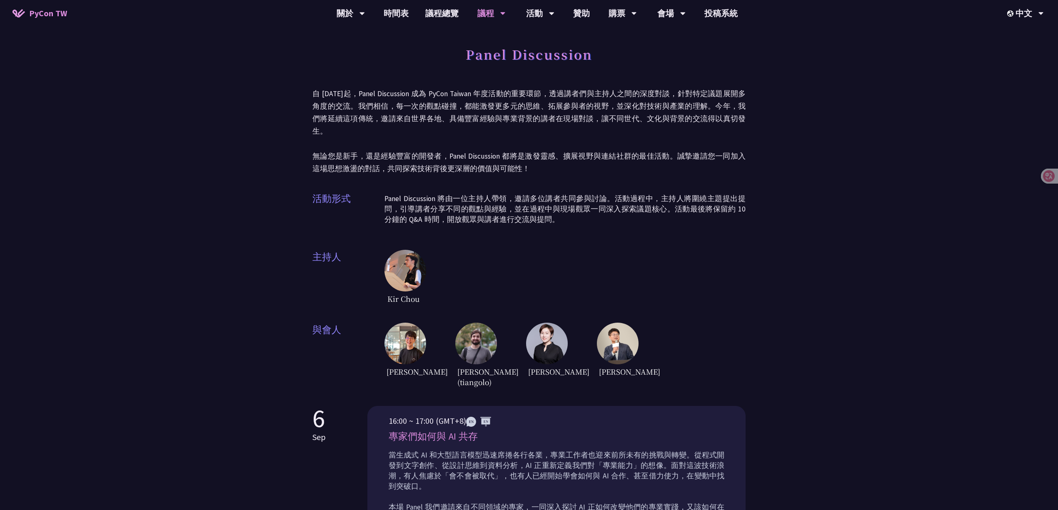
drag, startPoint x: 599, startPoint y: 358, endPoint x: 633, endPoint y: 358, distance: 33.3
click at [633, 365] on span "陳宜昌" at bounding box center [616, 372] width 38 height 15
copy span "陳宜昌"
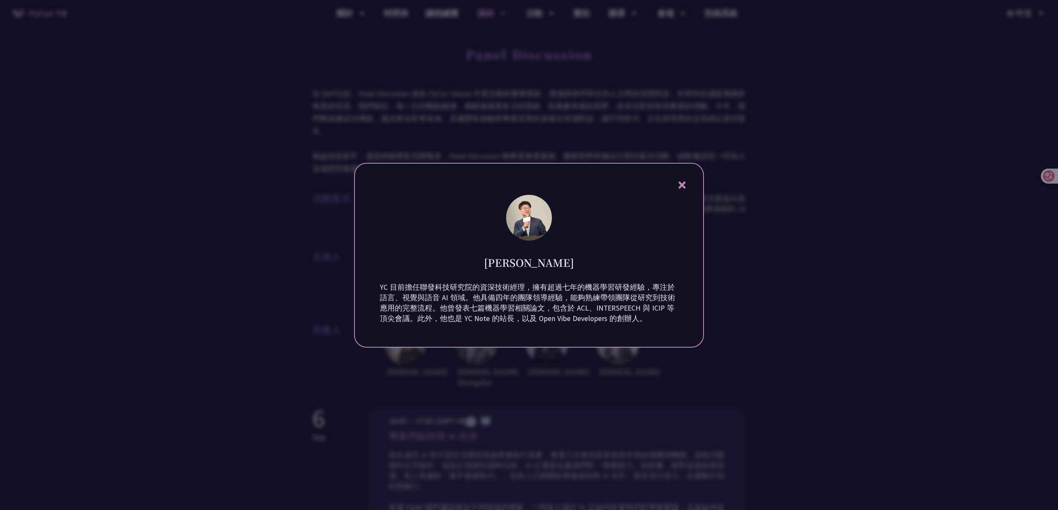
drag, startPoint x: 517, startPoint y: 267, endPoint x: 557, endPoint y: 267, distance: 39.6
click at [557, 267] on div "陳宜昌" at bounding box center [529, 256] width 298 height 27
copy h1 "陳宜昌"
drag, startPoint x: 216, startPoint y: 305, endPoint x: 223, endPoint y: 304, distance: 7.6
click at [220, 305] on div at bounding box center [529, 255] width 1058 height 510
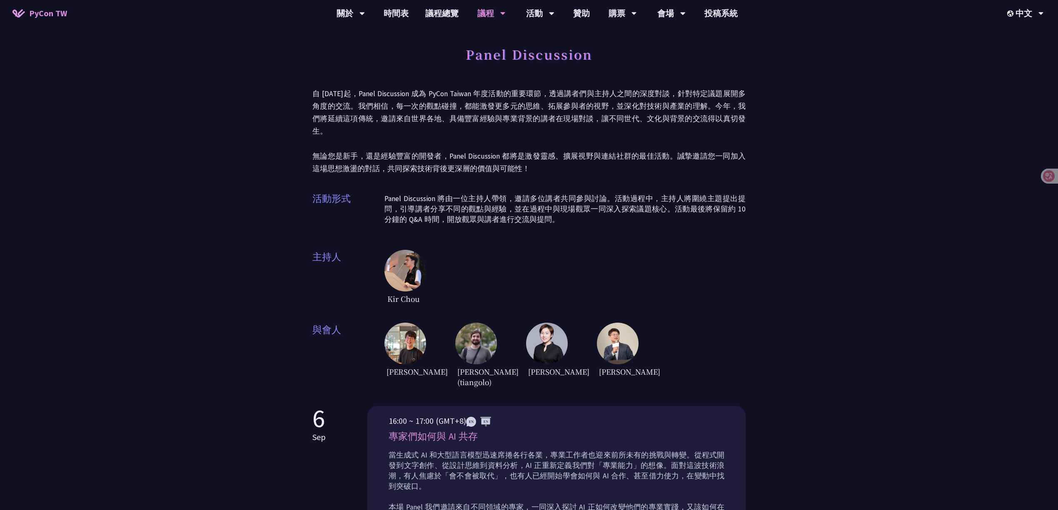
click at [413, 330] on img at bounding box center [406, 344] width 42 height 42
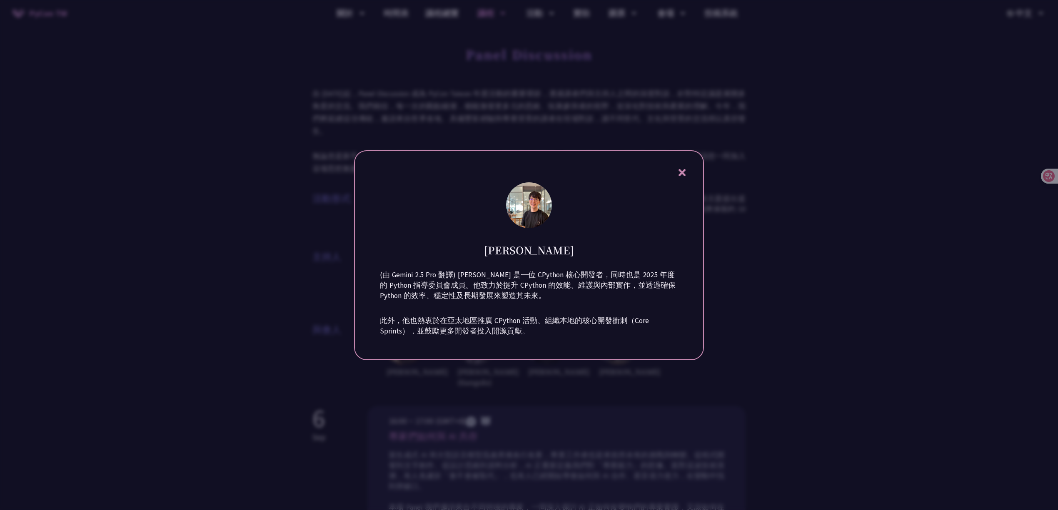
drag, startPoint x: 496, startPoint y: 253, endPoint x: 560, endPoint y: 254, distance: 64.2
click at [560, 254] on div "Donghee Na" at bounding box center [529, 243] width 298 height 27
copy h1 "Donghee Na"
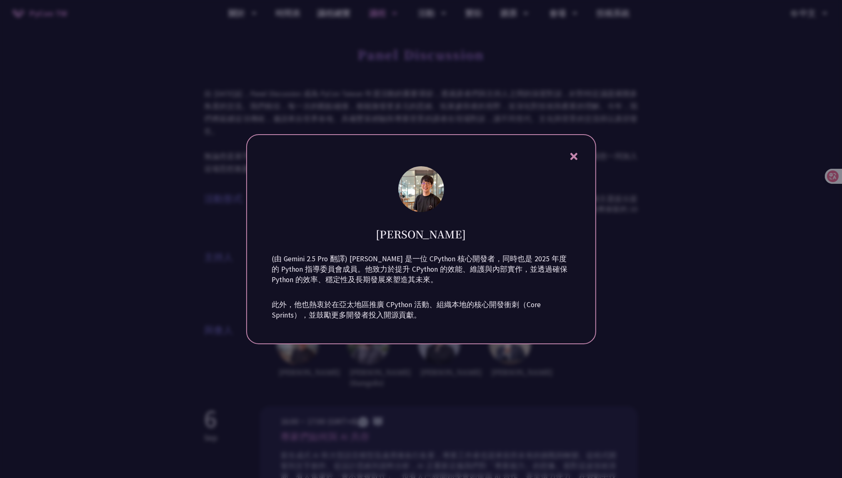
drag, startPoint x: 338, startPoint y: 89, endPoint x: 330, endPoint y: 91, distance: 8.2
click at [338, 89] on div at bounding box center [421, 239] width 842 height 478
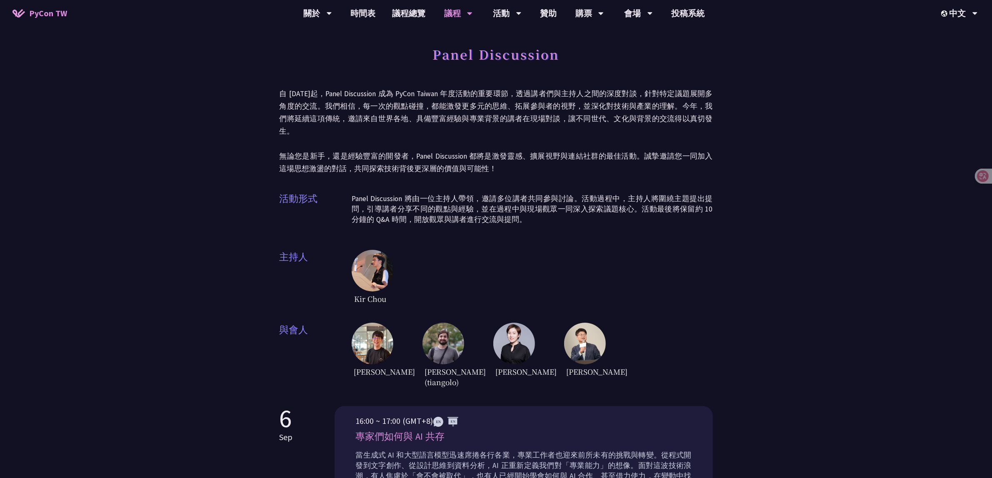
click at [515, 341] on img at bounding box center [514, 344] width 42 height 42
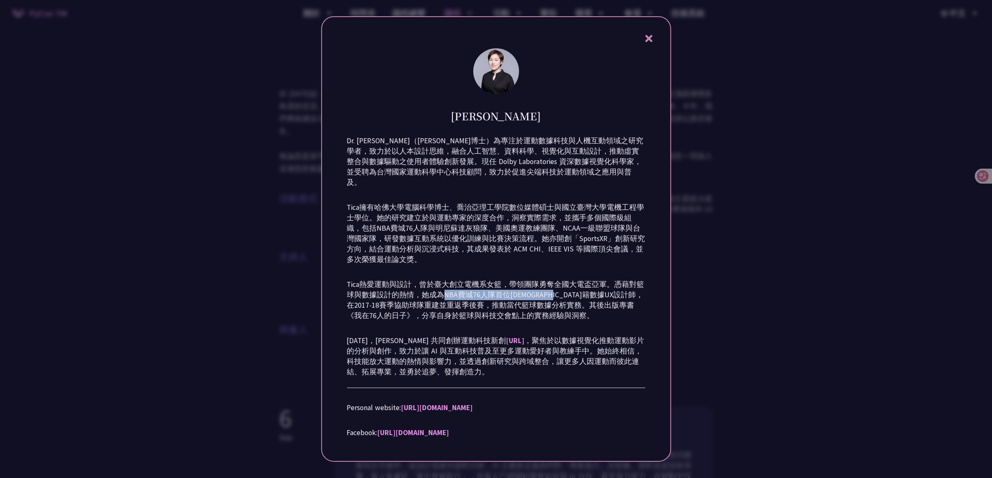
drag, startPoint x: 432, startPoint y: 289, endPoint x: 563, endPoint y: 288, distance: 131.3
click at [563, 288] on p "Tica熱愛運動與設計，曾於臺大創立電機系女籃，帶領團隊勇奪全國大電盃亞軍。憑藉對籃球與數據設計的熱情，她成為NBA費城76人隊首位台灣籍數據UX設計師，在2…" at bounding box center [496, 301] width 298 height 42
copy p "NBA費城76人隊首位台灣籍數據UX設計師"
click at [648, 42] on icon at bounding box center [649, 38] width 7 height 7
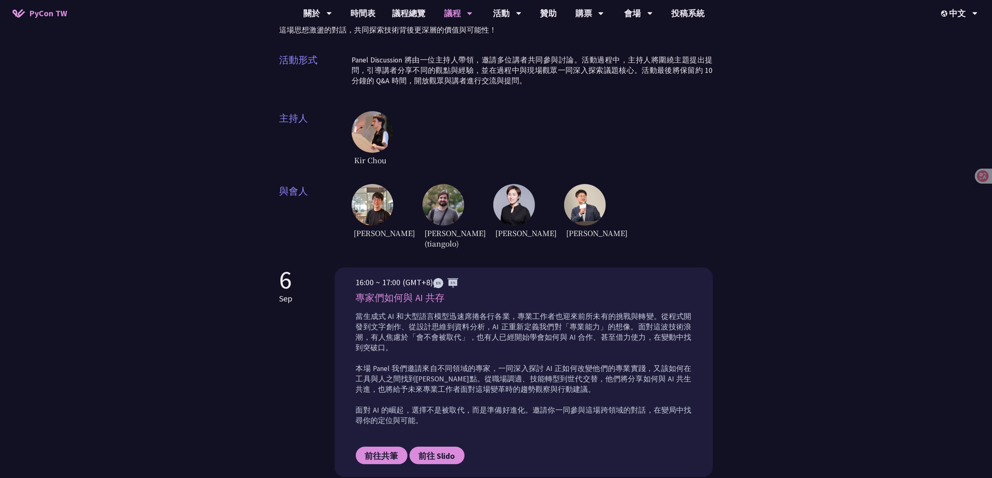
scroll to position [138, 0]
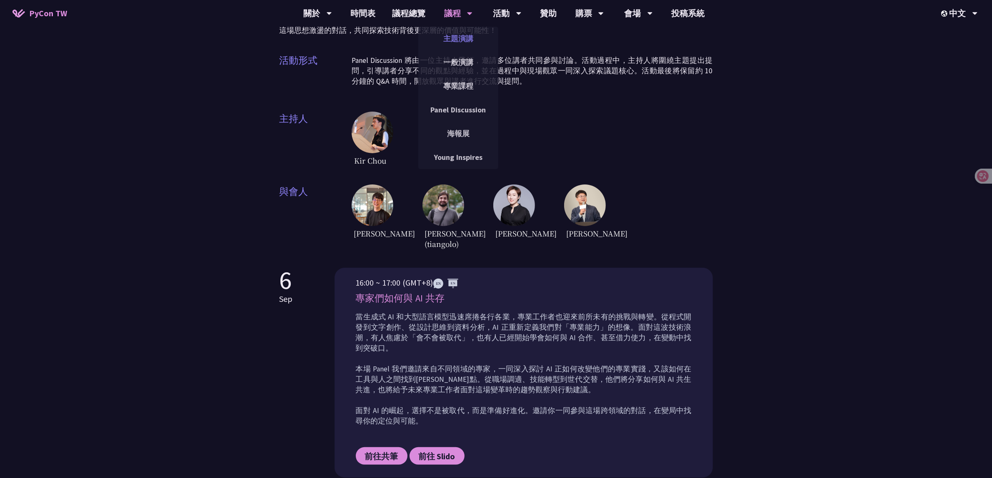
click at [453, 33] on link "主題演講" at bounding box center [458, 39] width 80 height 20
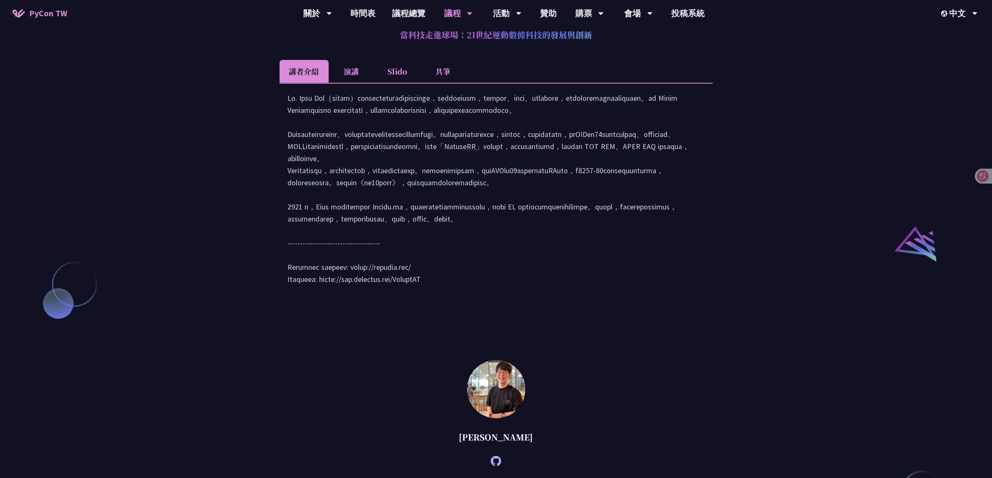
scroll to position [851, 0]
click at [357, 81] on li "演講" at bounding box center [352, 69] width 46 height 23
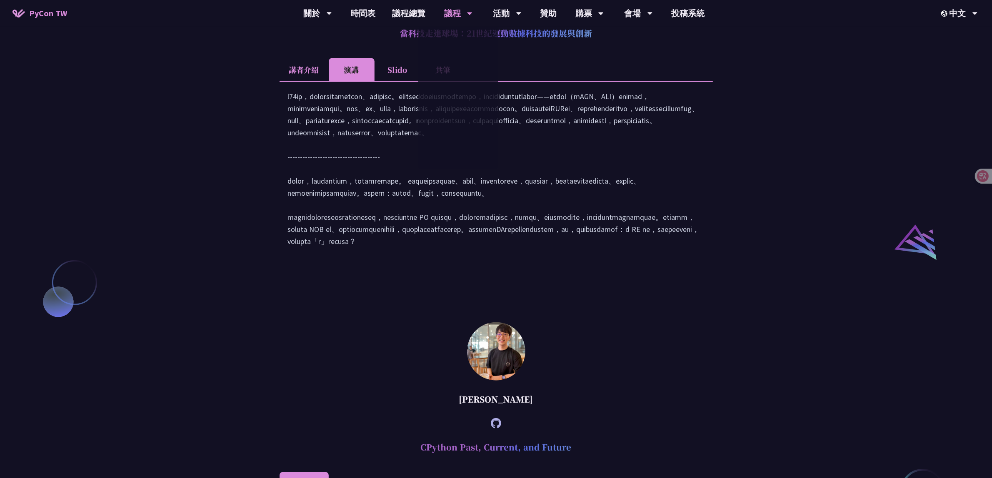
click at [553, 156] on div at bounding box center [496, 172] width 417 height 165
drag, startPoint x: 505, startPoint y: 155, endPoint x: 572, endPoint y: 153, distance: 67.5
click at [572, 153] on div at bounding box center [496, 172] width 417 height 165
copy div "電腦視覺、即時追蹤"
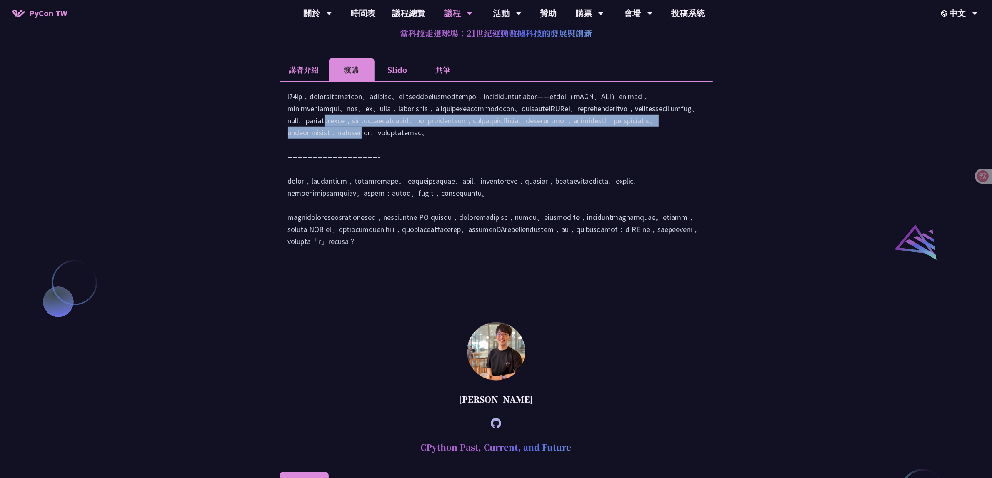
drag, startPoint x: 451, startPoint y: 185, endPoint x: 468, endPoint y: 188, distance: 17.1
click at [453, 186] on div at bounding box center [496, 172] width 417 height 165
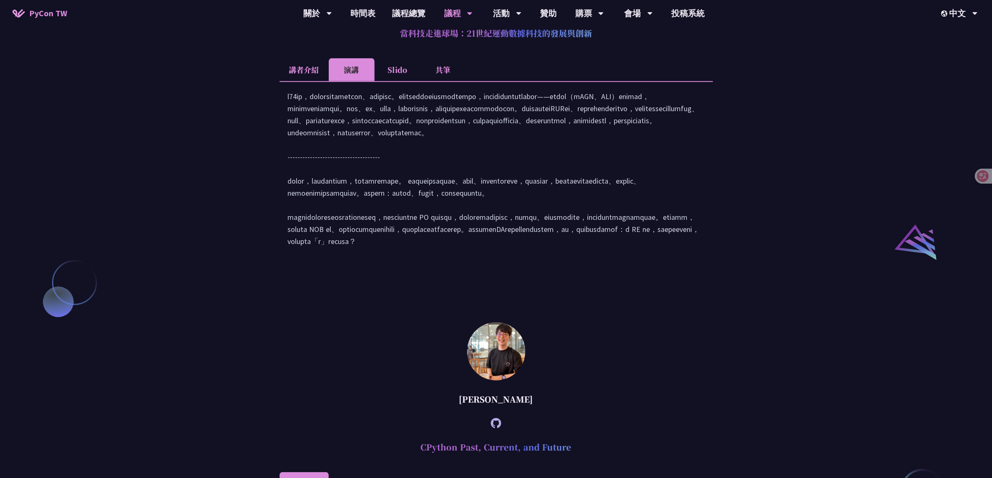
click at [468, 188] on div at bounding box center [496, 172] width 417 height 165
drag, startPoint x: 505, startPoint y: 165, endPoint x: 519, endPoint y: 184, distance: 23.4
click at [519, 184] on div at bounding box center [496, 172] width 417 height 165
click at [527, 183] on div at bounding box center [496, 172] width 417 height 165
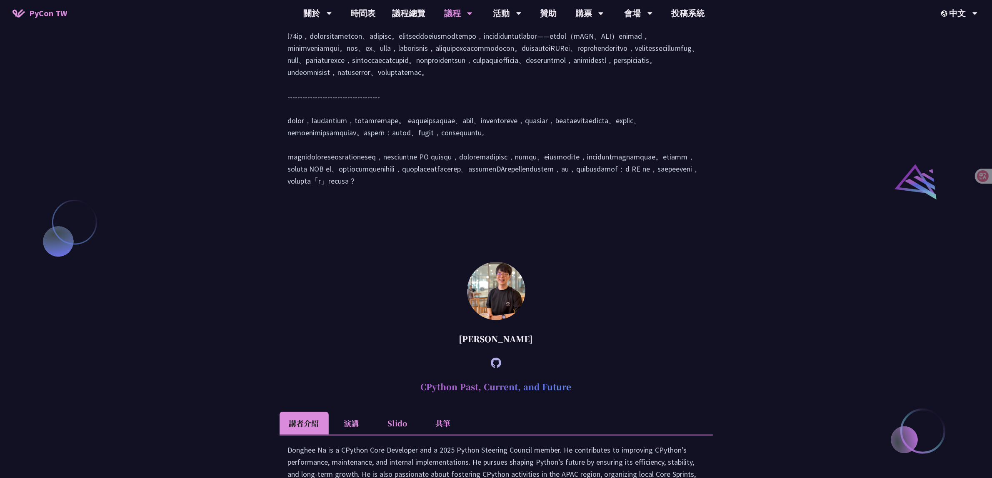
scroll to position [798, 0]
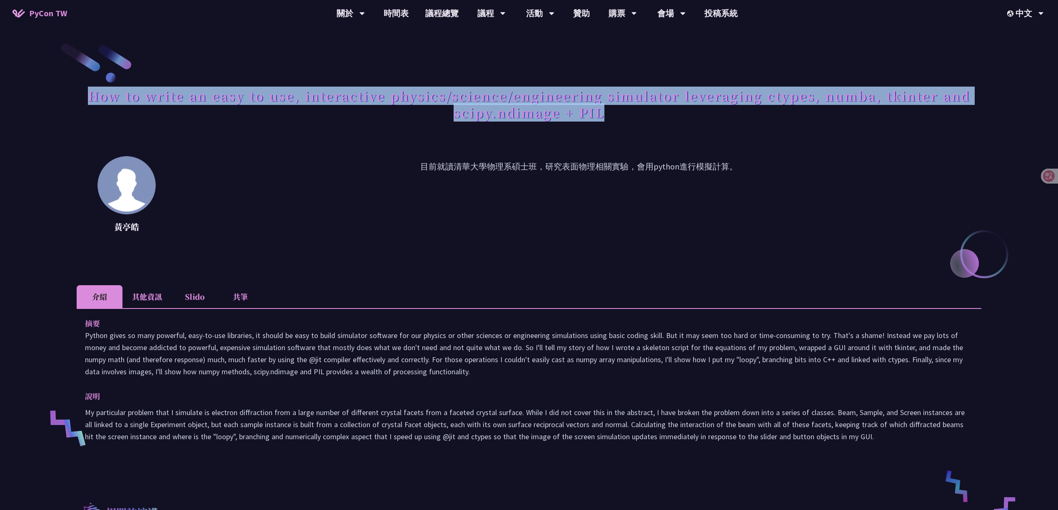
drag, startPoint x: 619, startPoint y: 114, endPoint x: 93, endPoint y: 95, distance: 526.7
click at [93, 95] on h1 "How to write an easy to use, interactive physics/science/engineering simulator …" at bounding box center [529, 104] width 905 height 42
copy h1 "How to write an easy to use, interactive physics/science/engineering simulator …"
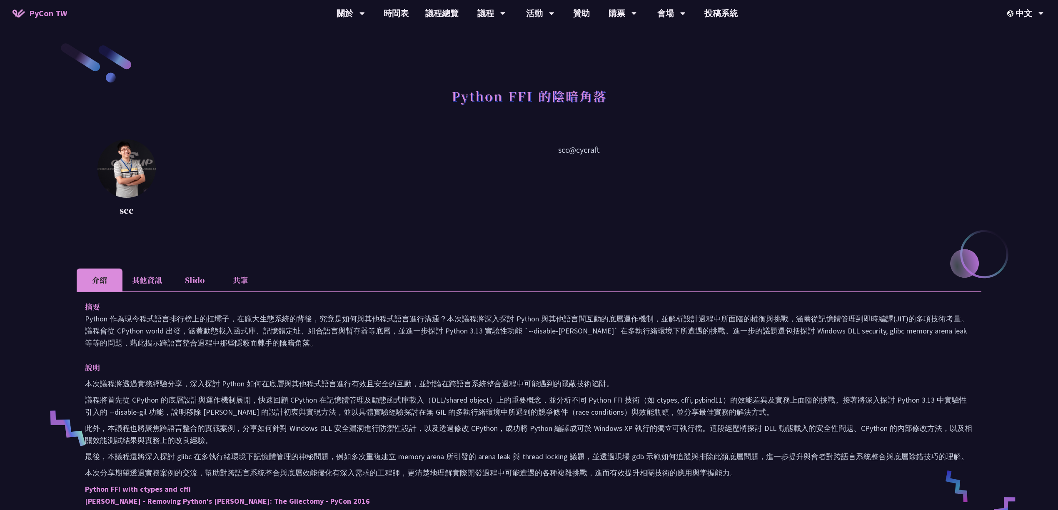
click at [552, 94] on h1 "Python FFI 的陰暗角落" at bounding box center [529, 95] width 155 height 25
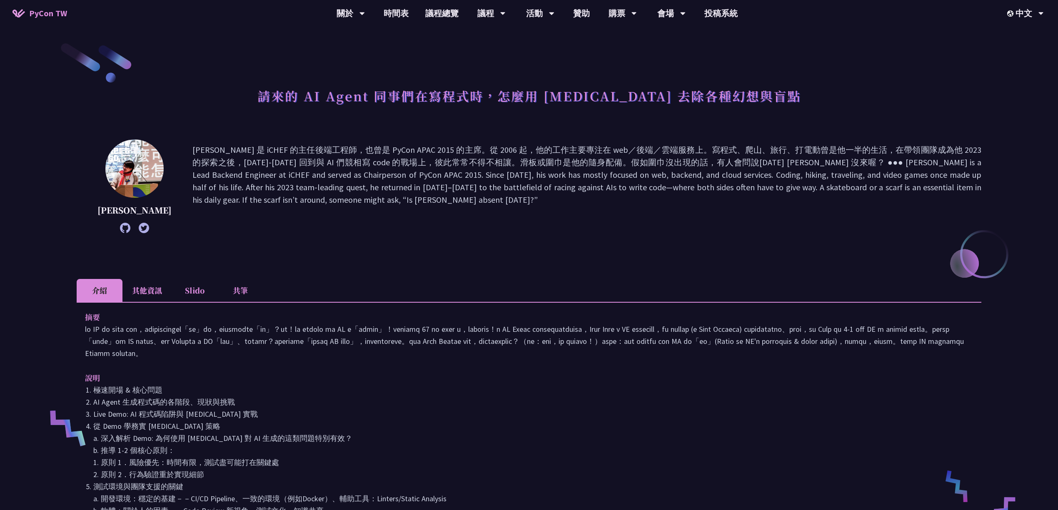
click at [468, 94] on h1 "請來的 AI Agent 同事們在寫程式時，怎麼用 pytest 去除各種幻想與盲點" at bounding box center [530, 95] width 544 height 25
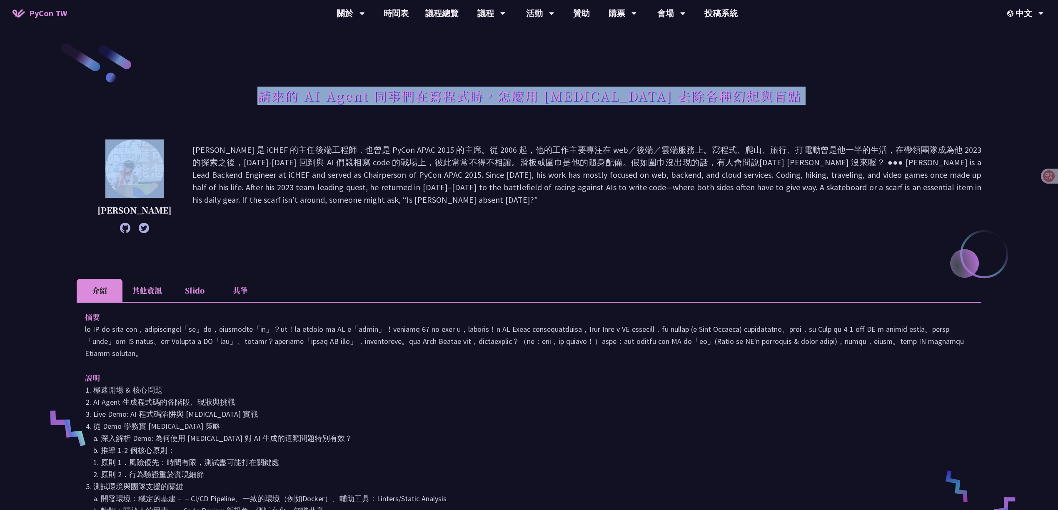
click at [468, 94] on h1 "請來的 AI Agent 同事們在寫程式時，怎麼用 pytest 去除各種幻想與盲點" at bounding box center [530, 95] width 544 height 25
copy div "請來的 AI Agent 同事們在寫程式時，怎麼用 pytest 去除各種幻想與盲點"
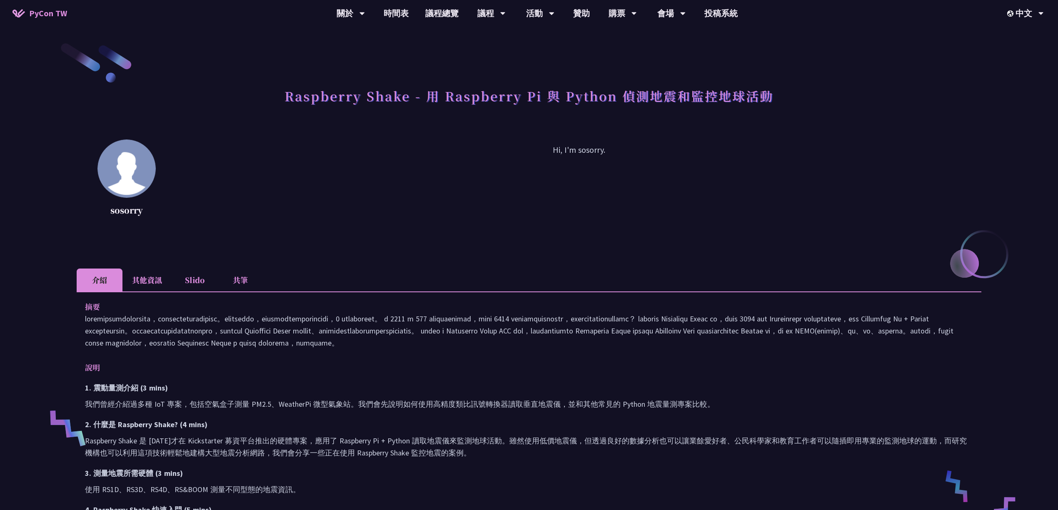
click at [297, 97] on h1 "Raspberry Shake - 用 Raspberry Pi 與 Python 偵測地震和監控地球活動" at bounding box center [529, 95] width 489 height 25
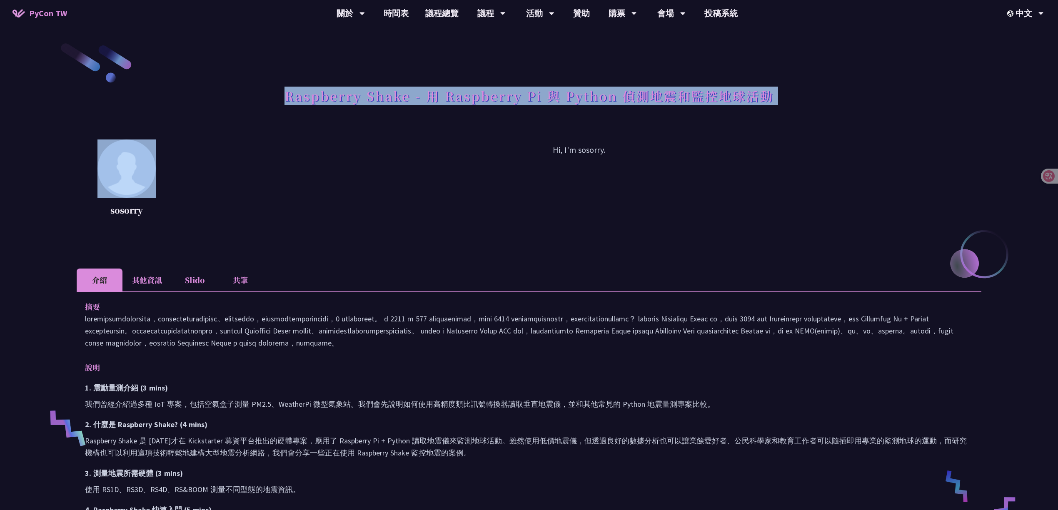
click at [297, 97] on h1 "Raspberry Shake - 用 Raspberry Pi 與 Python 偵測地震和監控地球活動" at bounding box center [529, 95] width 489 height 25
copy div "Raspberry Shake - 用 Raspberry Pi 與 Python 偵測地震和監控地球活動"
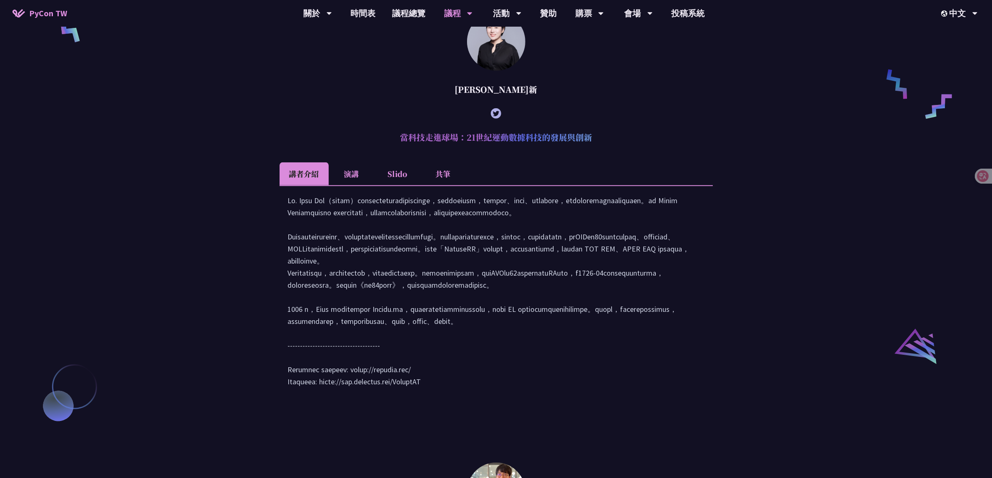
scroll to position [771, 0]
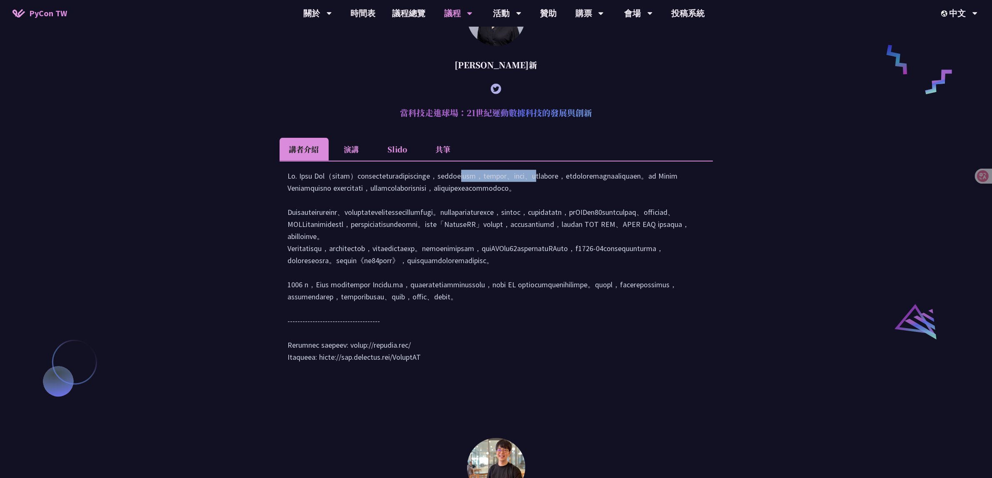
drag, startPoint x: 405, startPoint y: 200, endPoint x: 543, endPoint y: 198, distance: 138.0
click at [543, 198] on div at bounding box center [496, 271] width 417 height 202
copy div "運動數據科技與人機互動領域之研究學者"
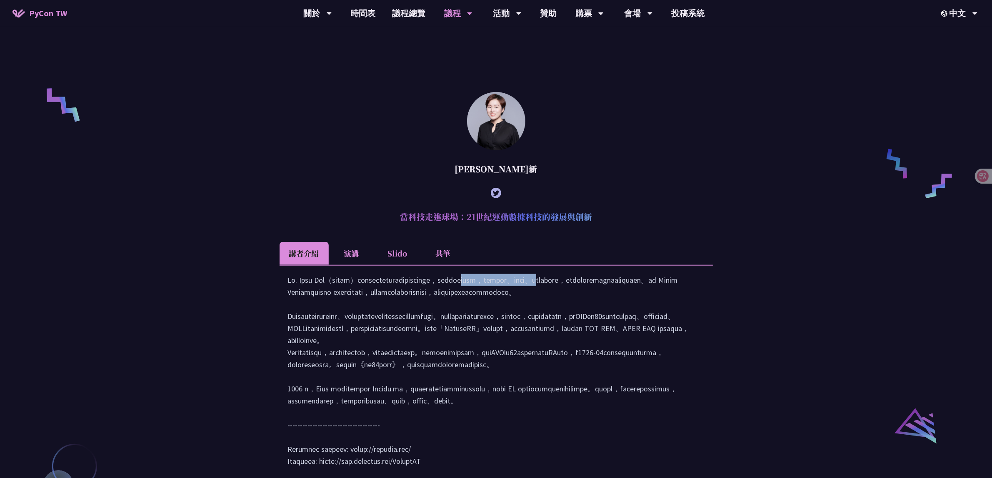
scroll to position [1144, 0]
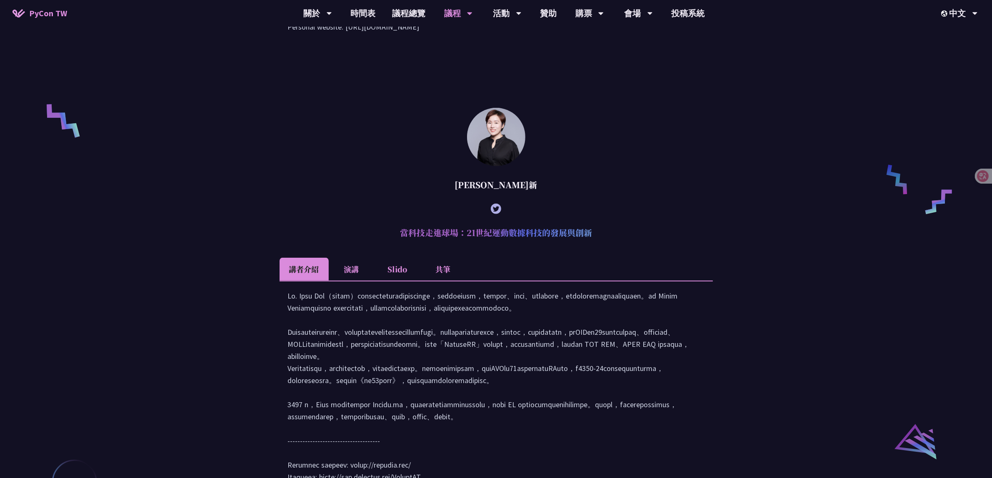
scroll to position [640, 0]
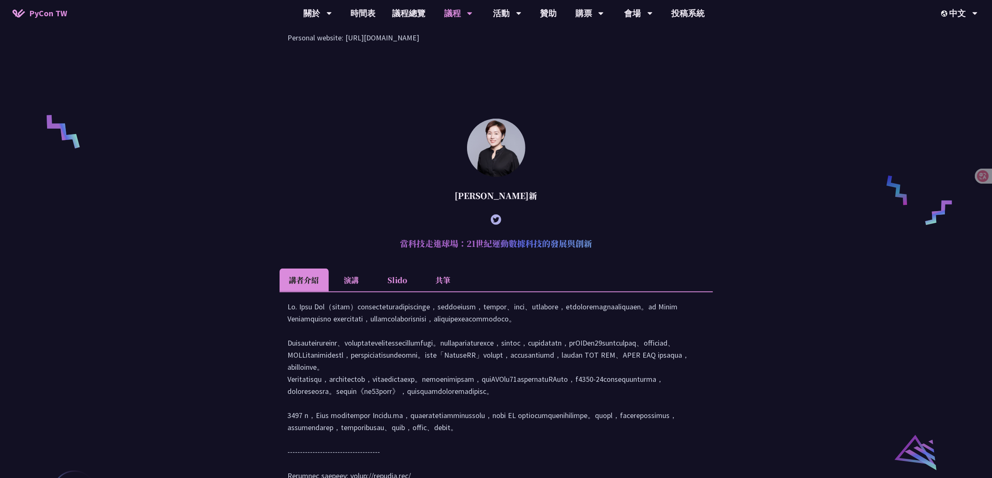
click at [459, 255] on h2 "當科技走進球場：21世紀運動數據科技的發展與創新" at bounding box center [496, 243] width 433 height 25
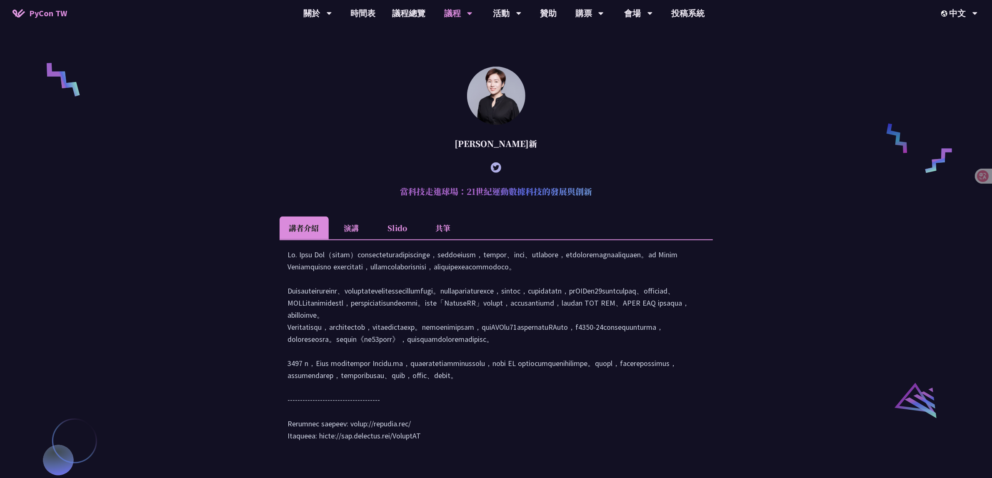
click at [393, 236] on li "Slido" at bounding box center [398, 228] width 46 height 23
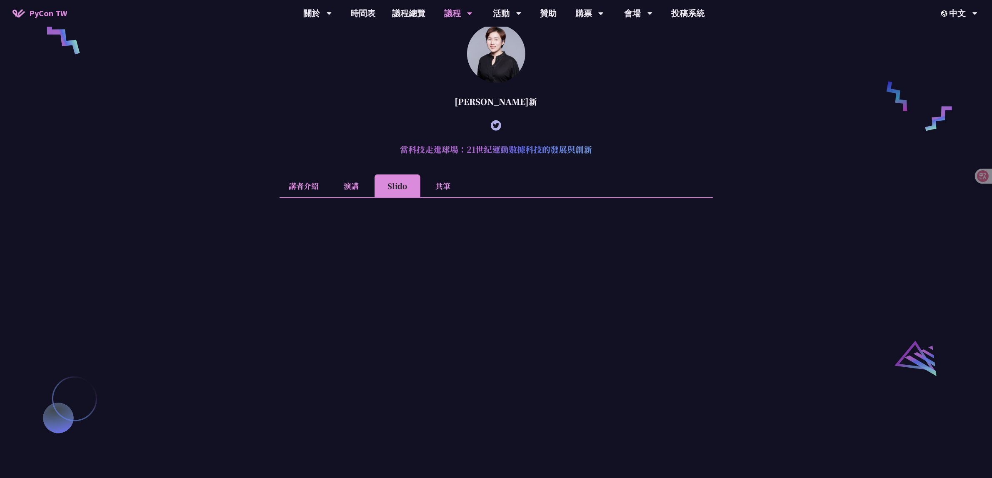
scroll to position [848, 0]
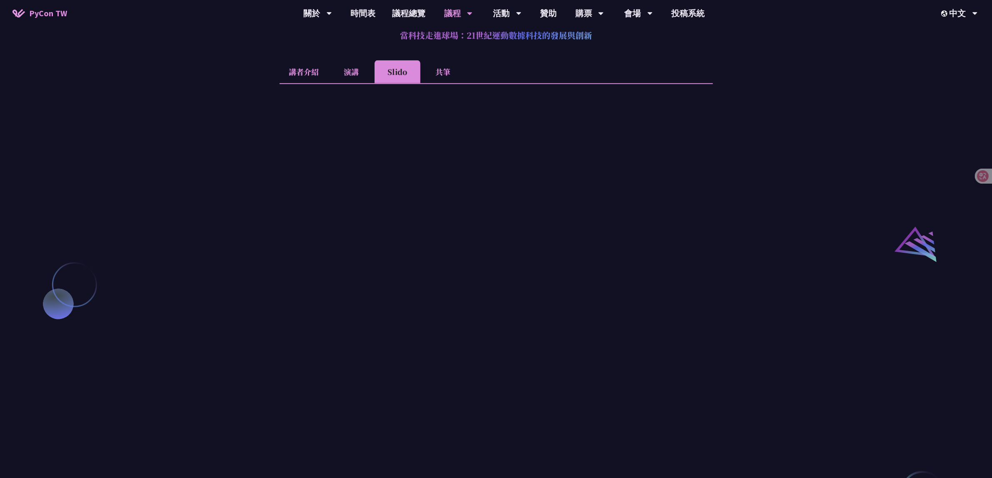
click at [436, 83] on li "共筆" at bounding box center [443, 71] width 46 height 23
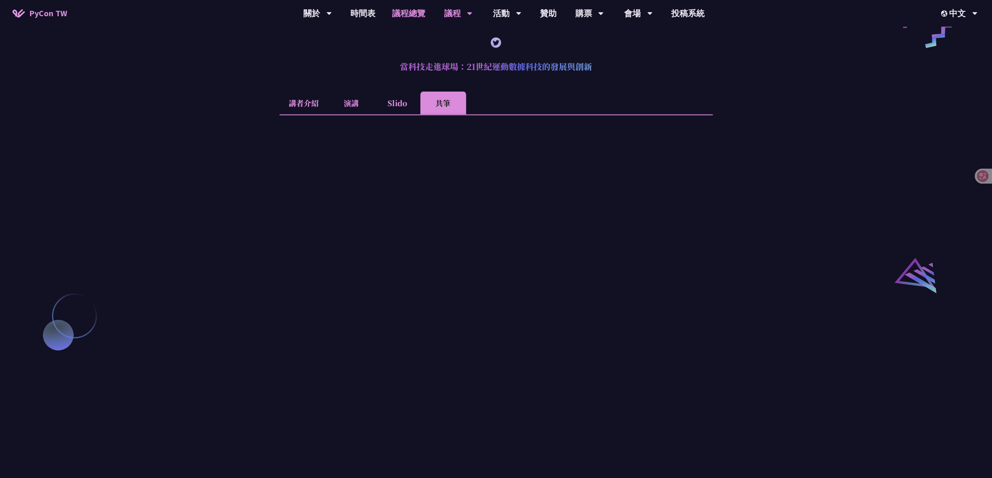
scroll to position [744, 0]
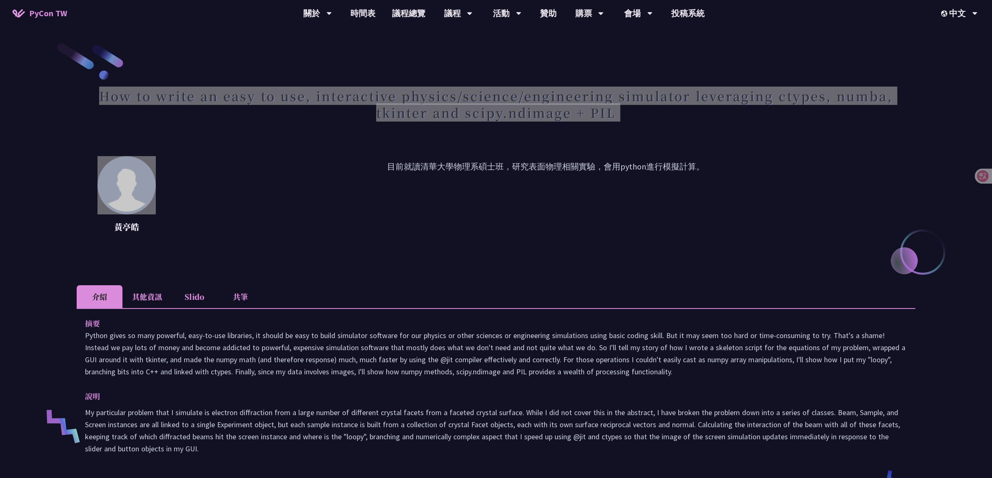
scroll to position [52, 0]
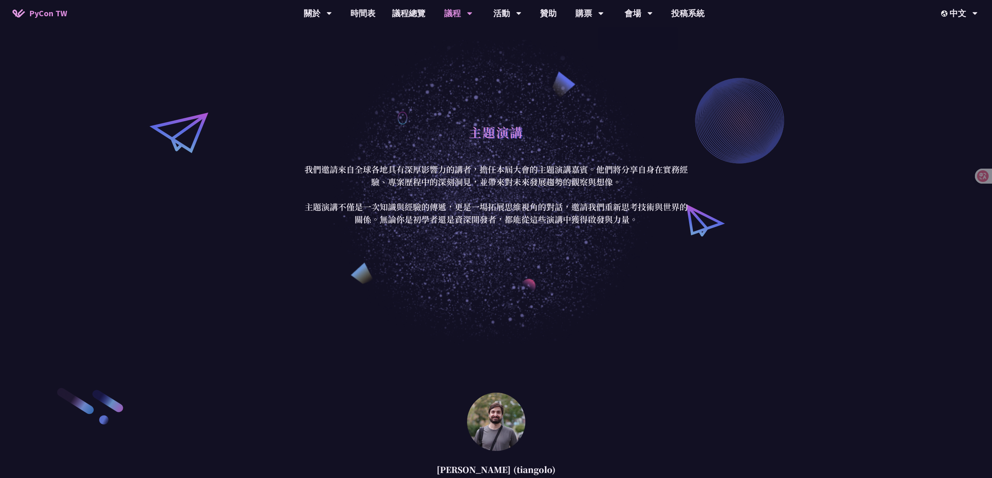
scroll to position [798, 0]
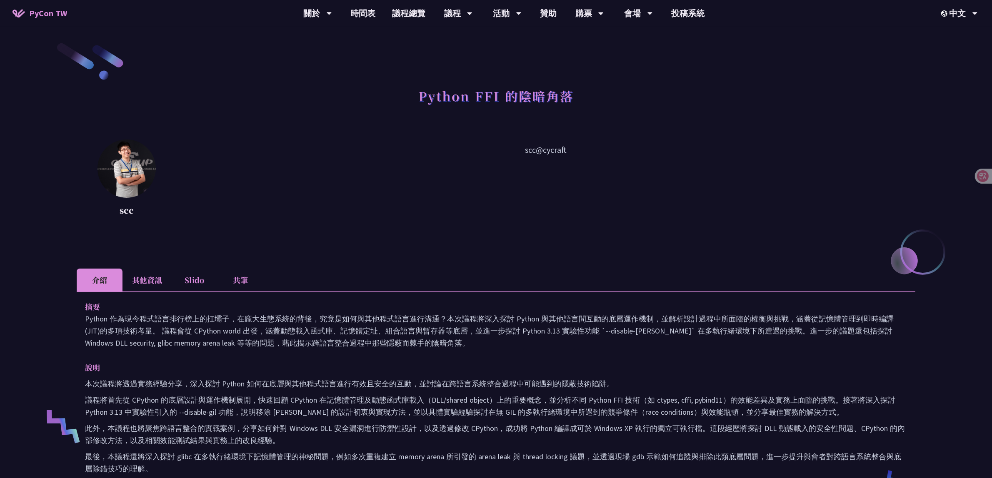
click at [148, 282] on li "其他資訊" at bounding box center [147, 280] width 49 height 23
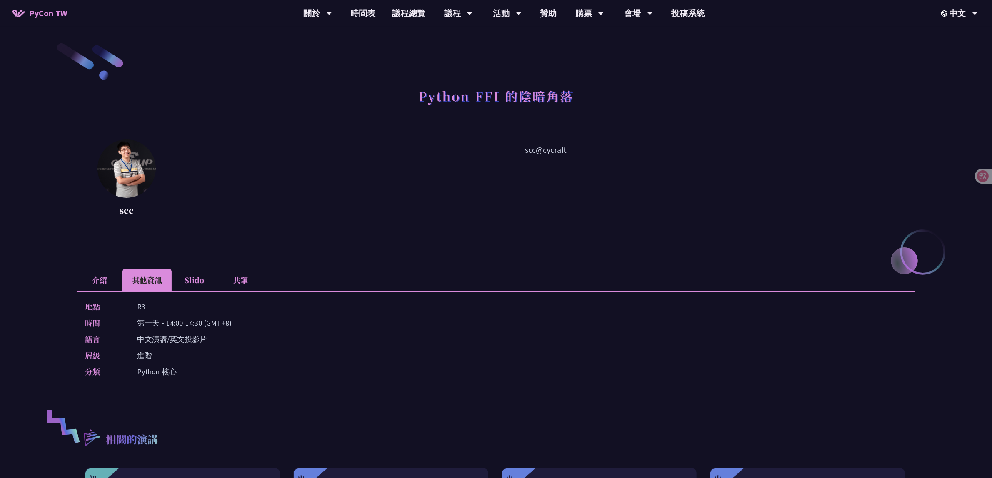
click at [115, 290] on li "介紹" at bounding box center [100, 280] width 46 height 23
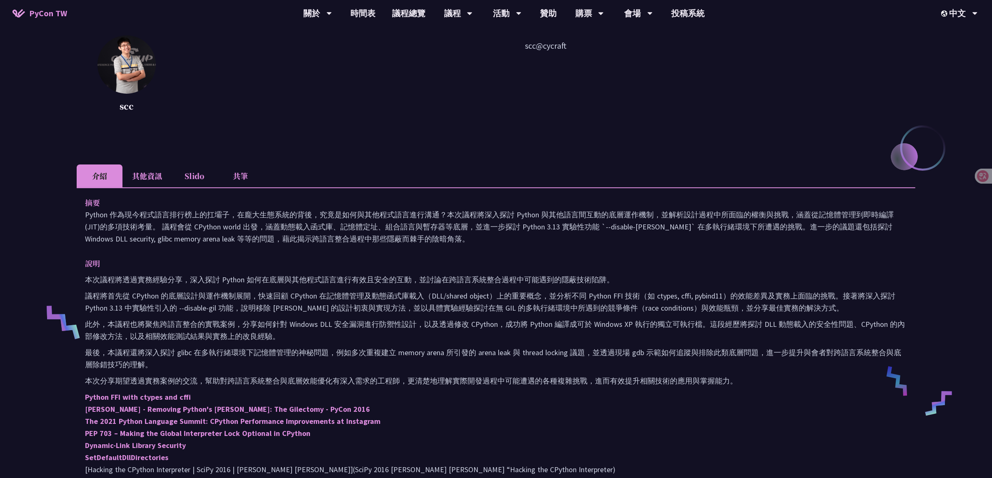
scroll to position [156, 0]
